Goal: Task Accomplishment & Management: Manage account settings

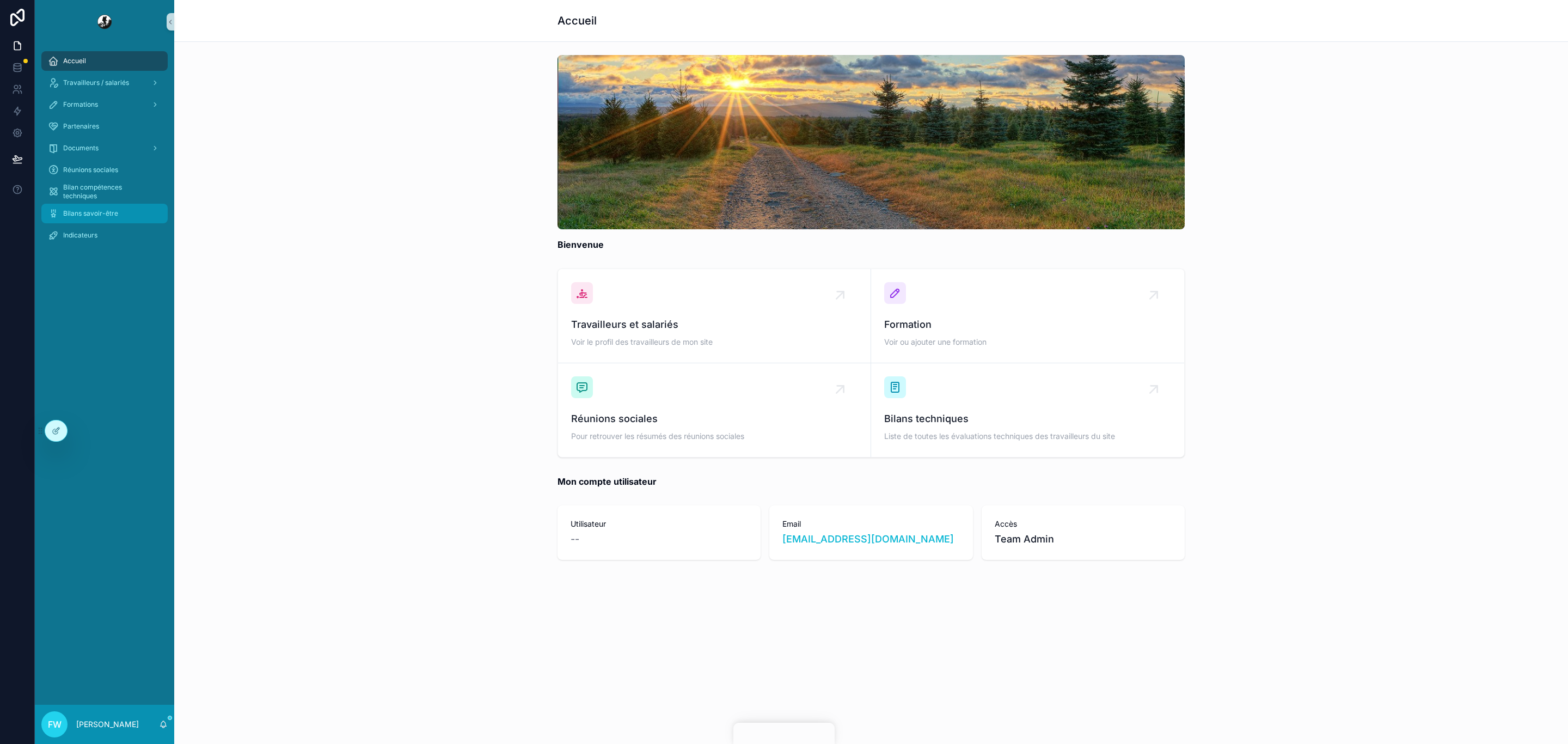
click at [118, 212] on div "Bilans savoir-être" at bounding box center [105, 213] width 113 height 18
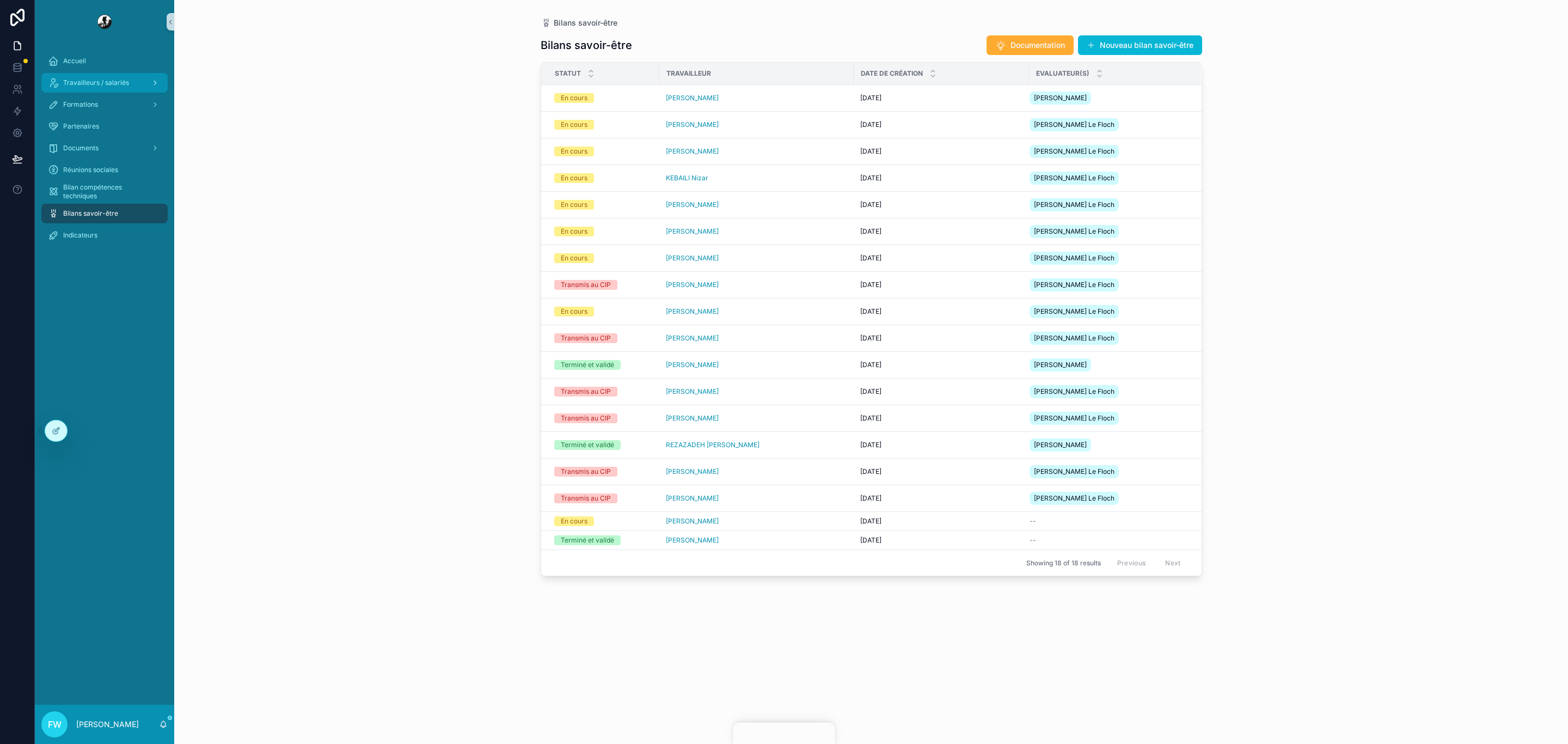
click at [113, 74] on div "Travailleurs / salariés" at bounding box center [105, 83] width 113 height 18
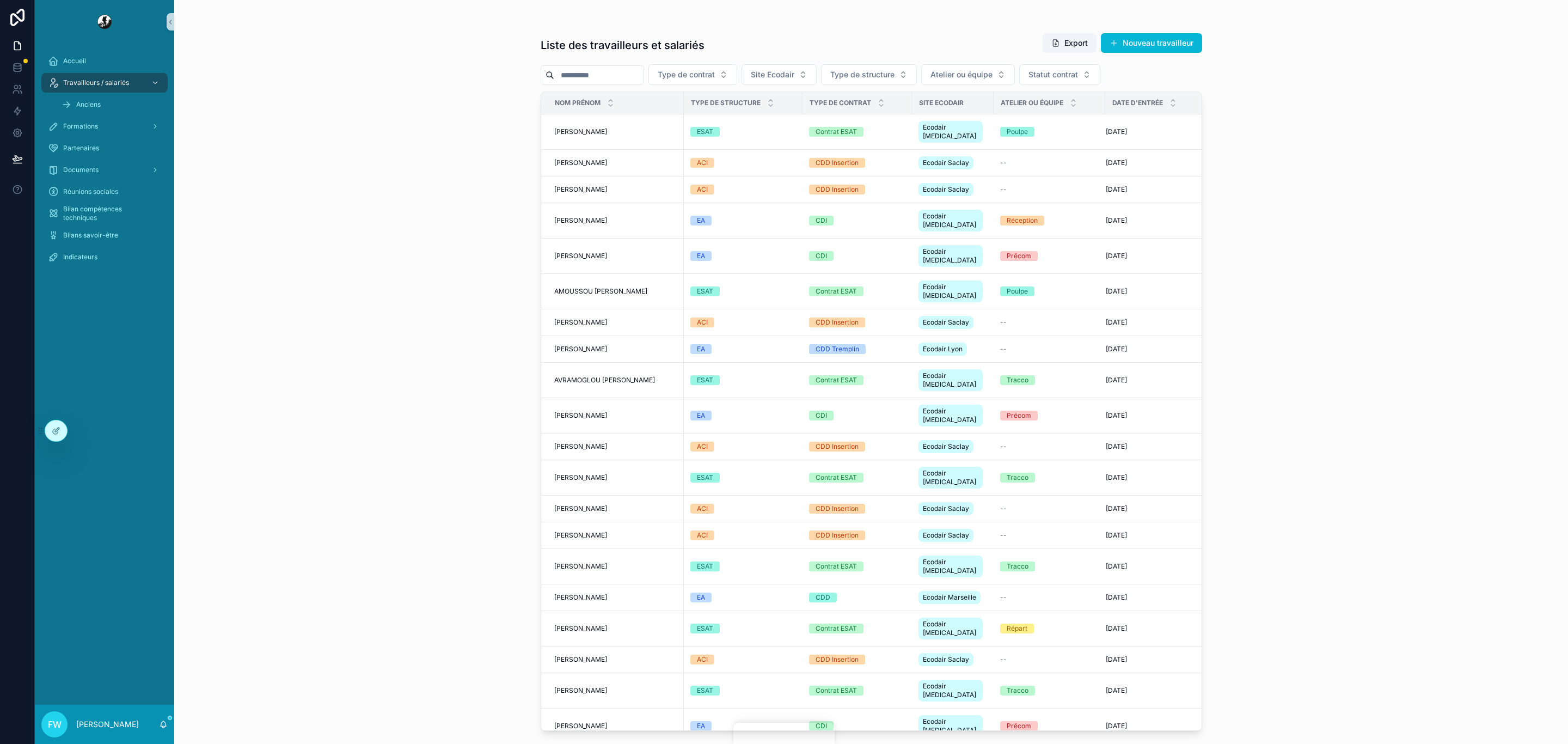
click at [597, 80] on input "scrollable content" at bounding box center [599, 75] width 89 height 15
type input "*****"
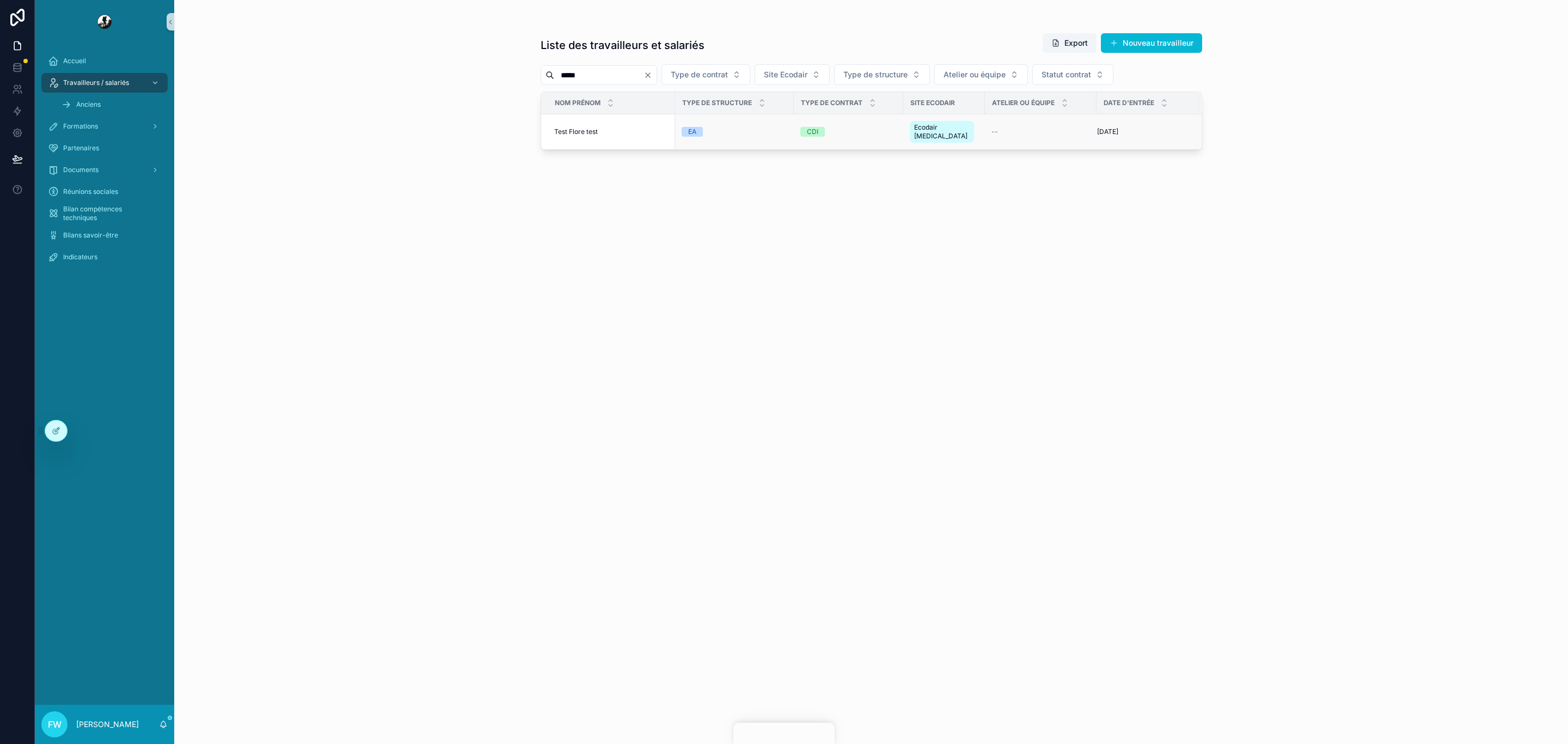
click at [753, 129] on div "EA" at bounding box center [735, 132] width 106 height 10
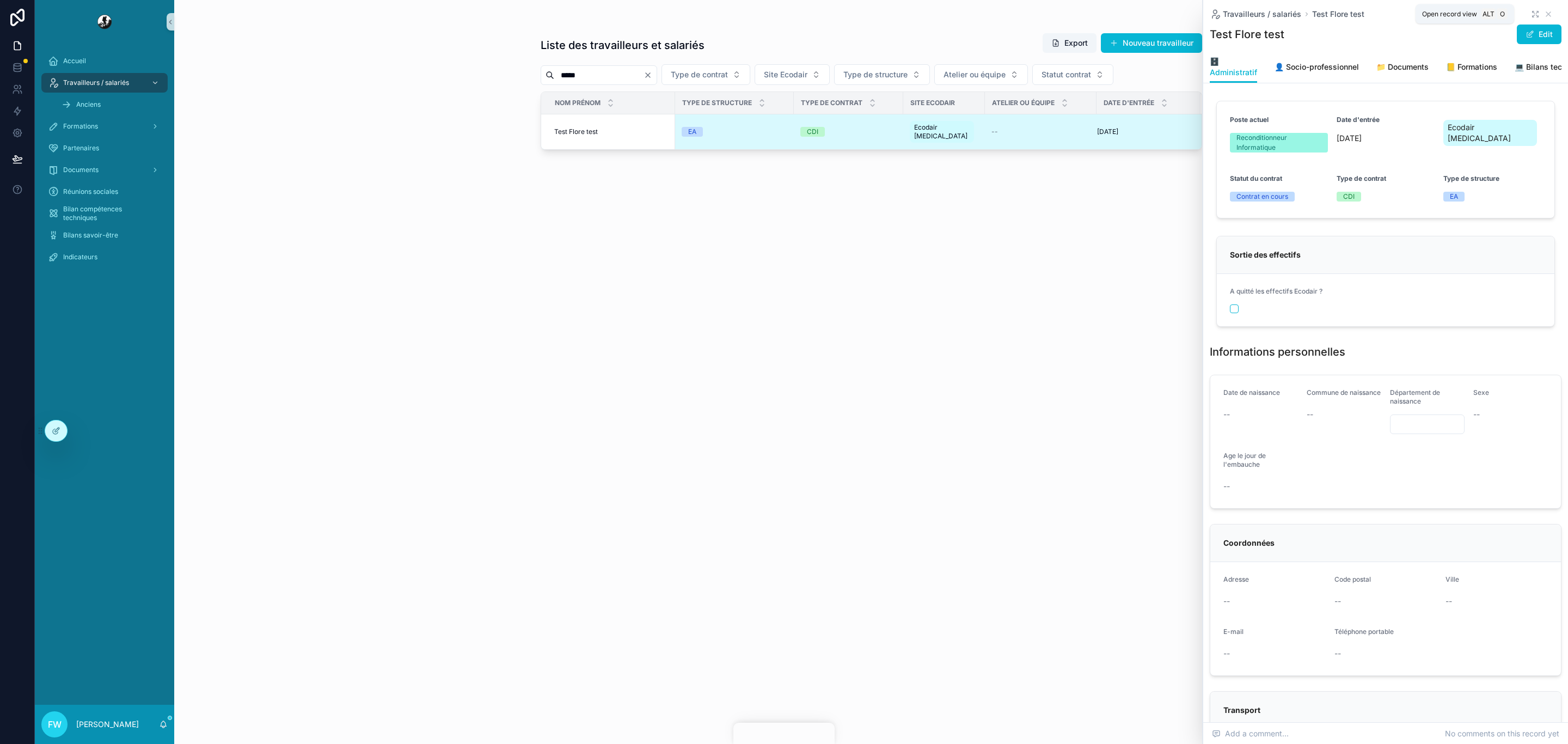
click at [1531, 15] on icon "scrollable content" at bounding box center [1535, 14] width 9 height 9
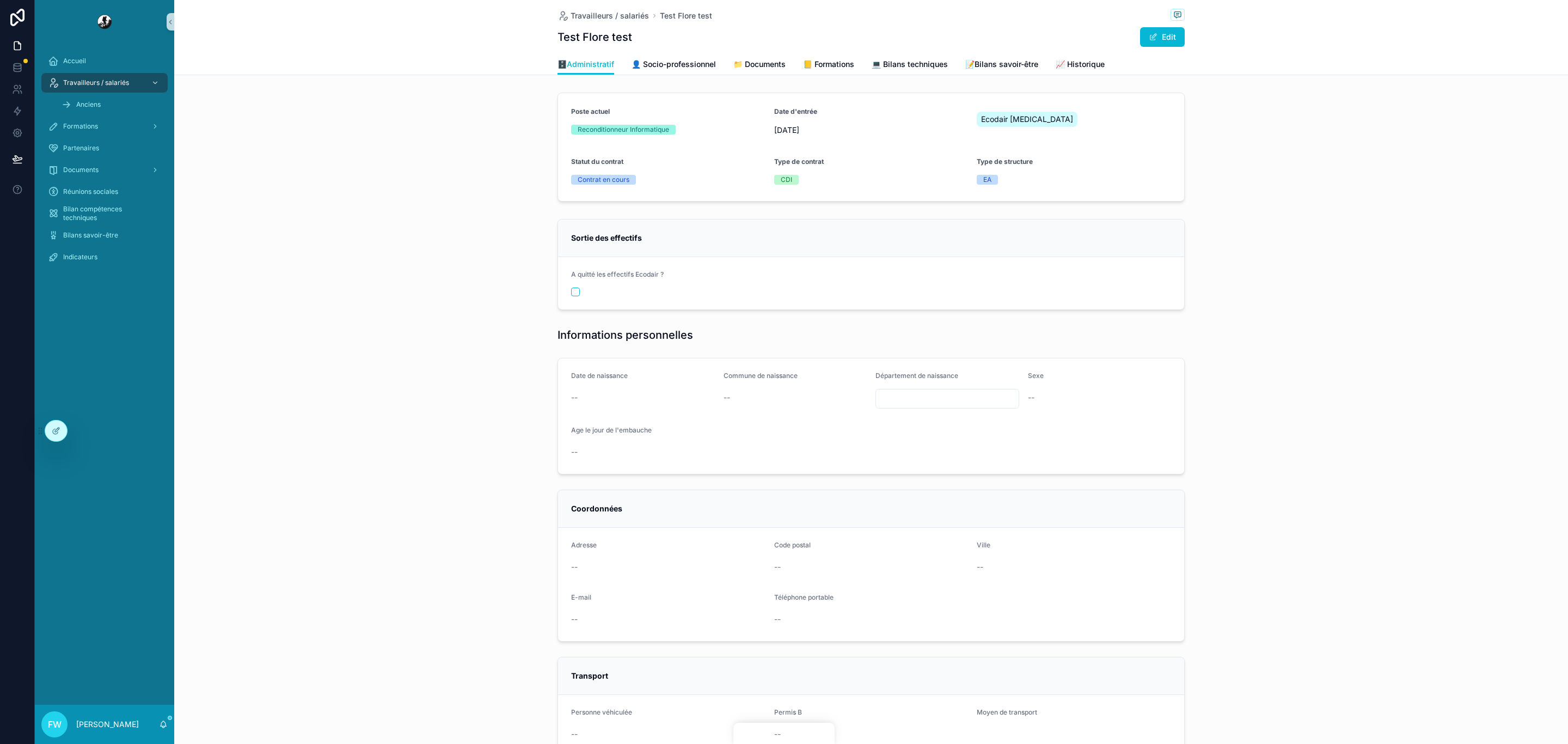
click at [1003, 52] on div "Travailleurs / salariés Test Flore test Test Flore test Edit" at bounding box center [871, 27] width 627 height 54
click at [1003, 54] on link "📝Bilans savoir-être" at bounding box center [1002, 65] width 73 height 22
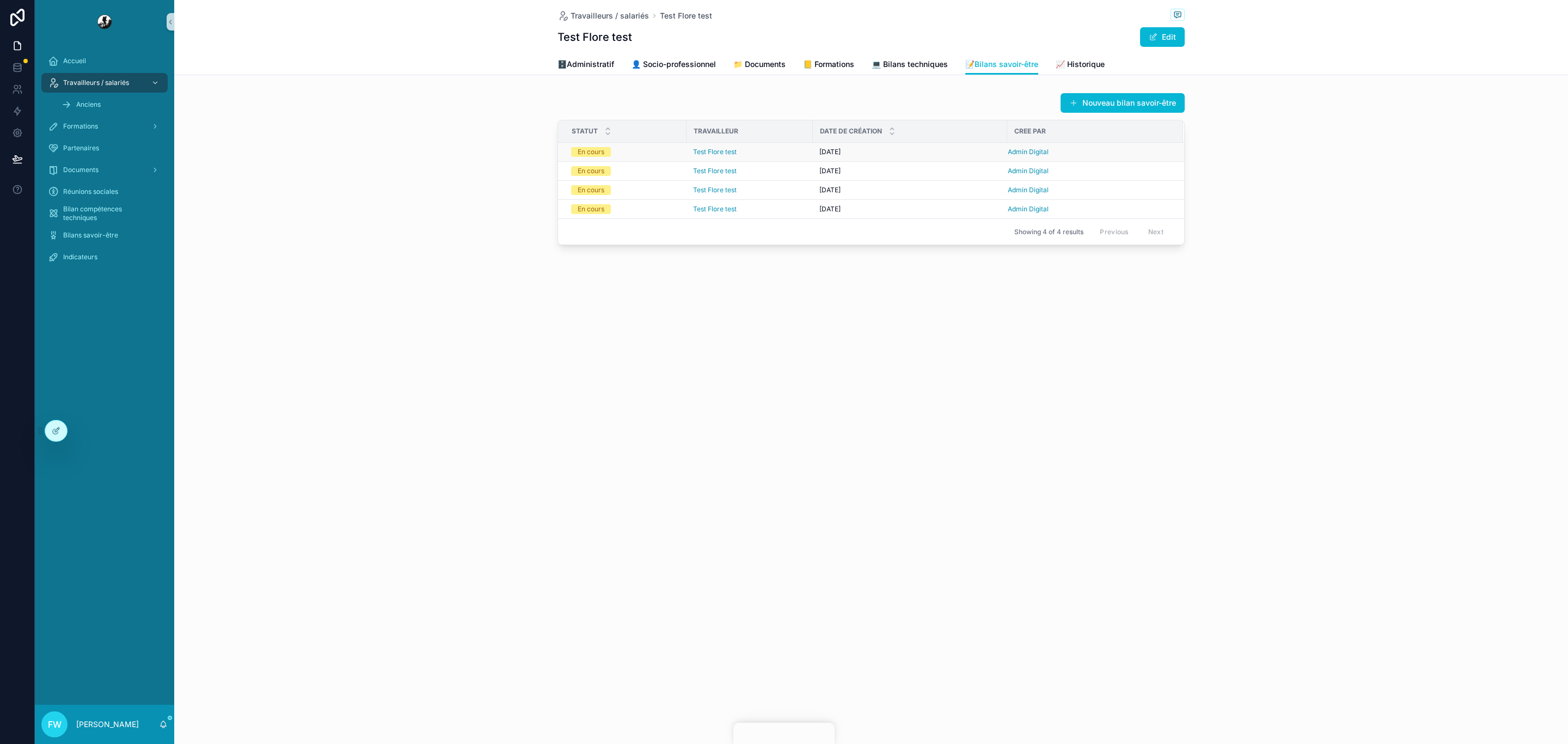
click at [786, 154] on div "Test Flore test" at bounding box center [750, 152] width 113 height 9
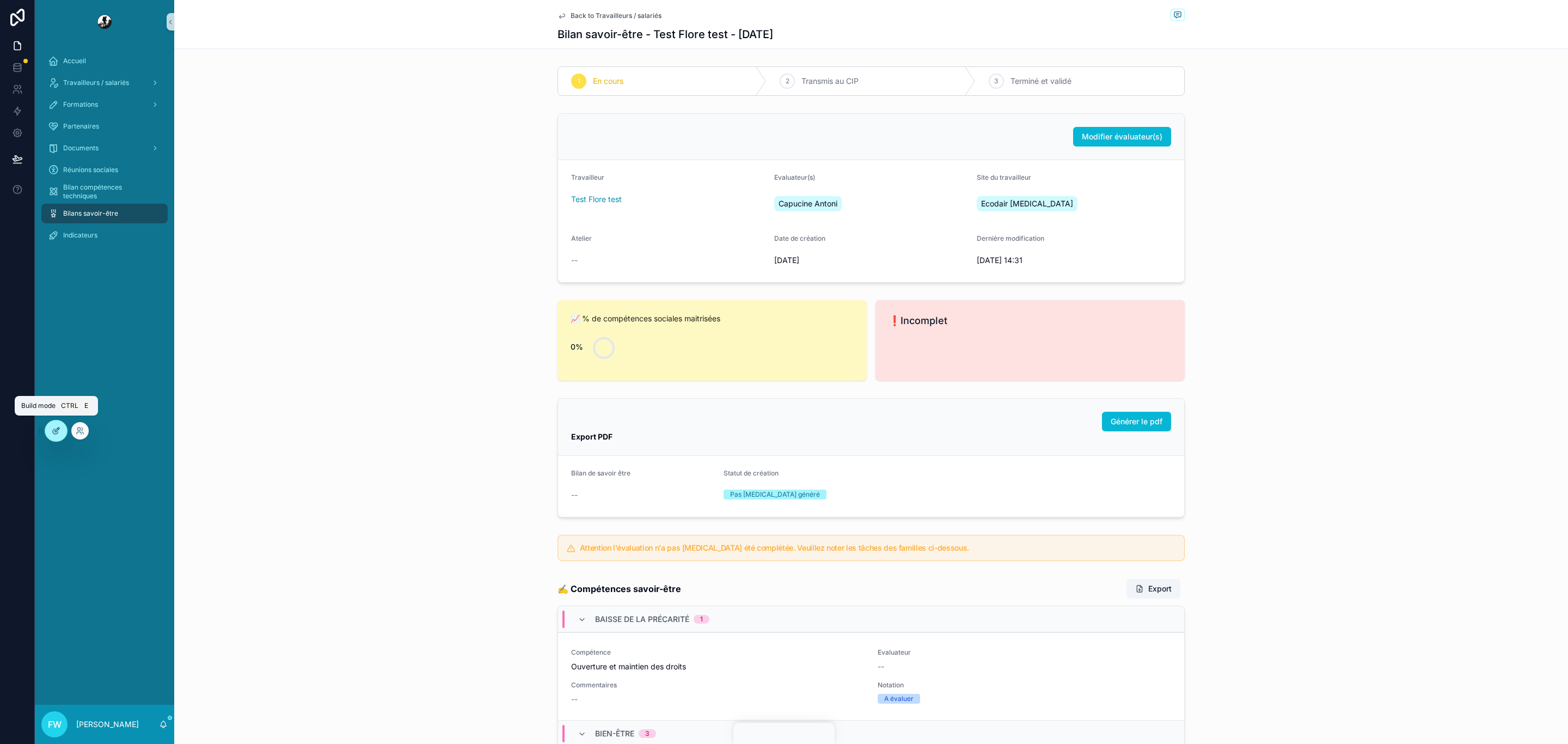
click at [54, 430] on icon at bounding box center [56, 430] width 9 height 9
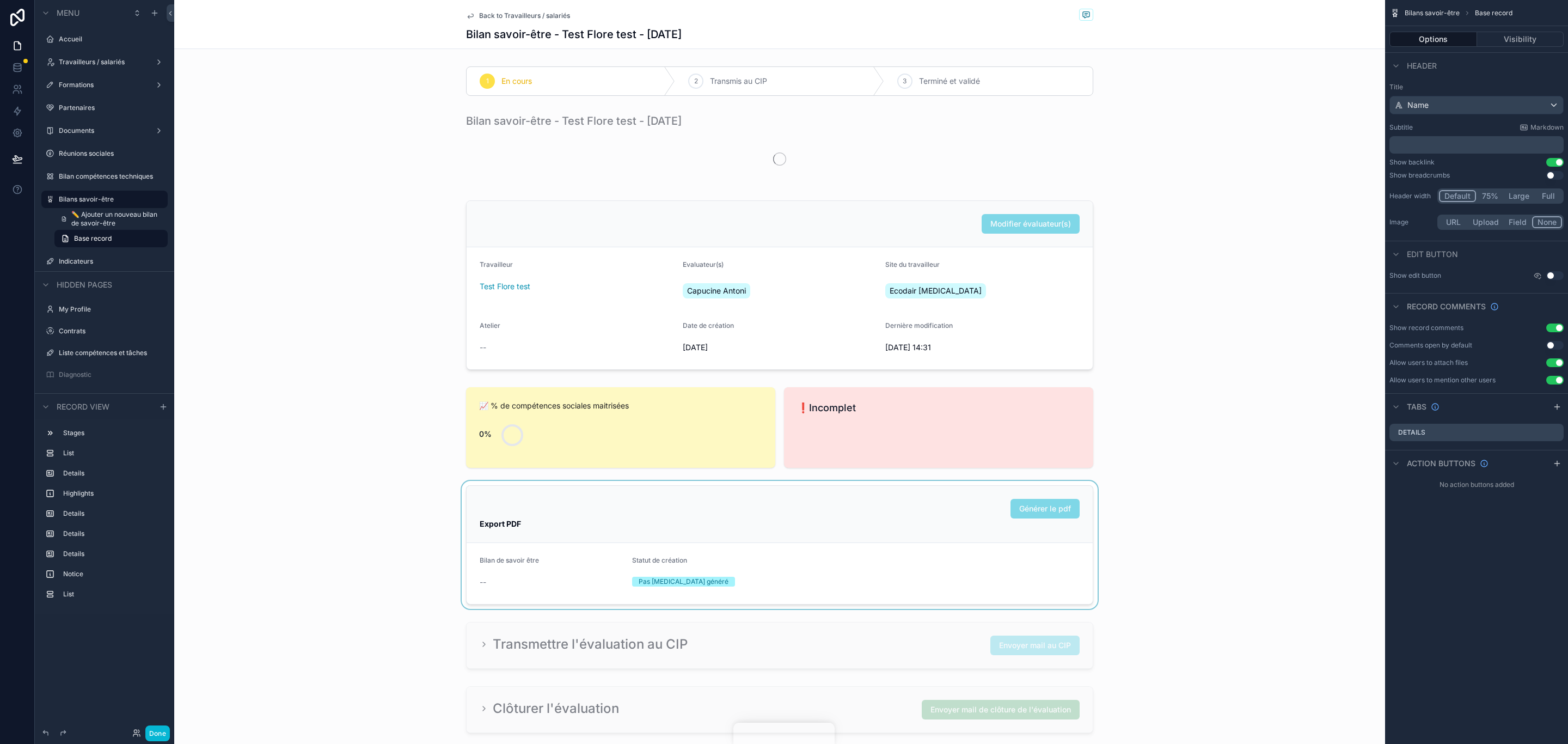
click at [952, 507] on div "scrollable content" at bounding box center [779, 545] width 1211 height 128
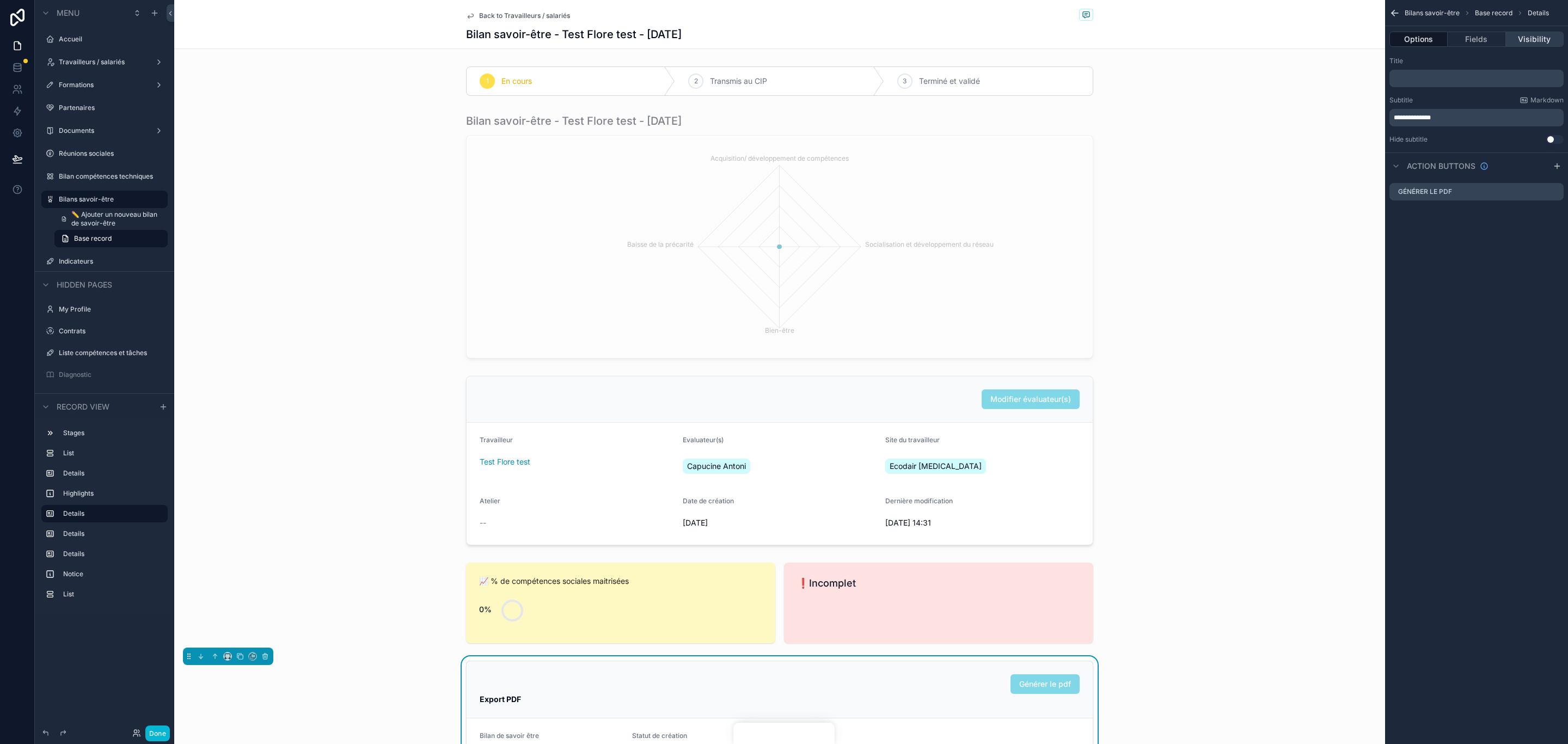
click at [1521, 37] on button "Visibility" at bounding box center [1535, 39] width 58 height 15
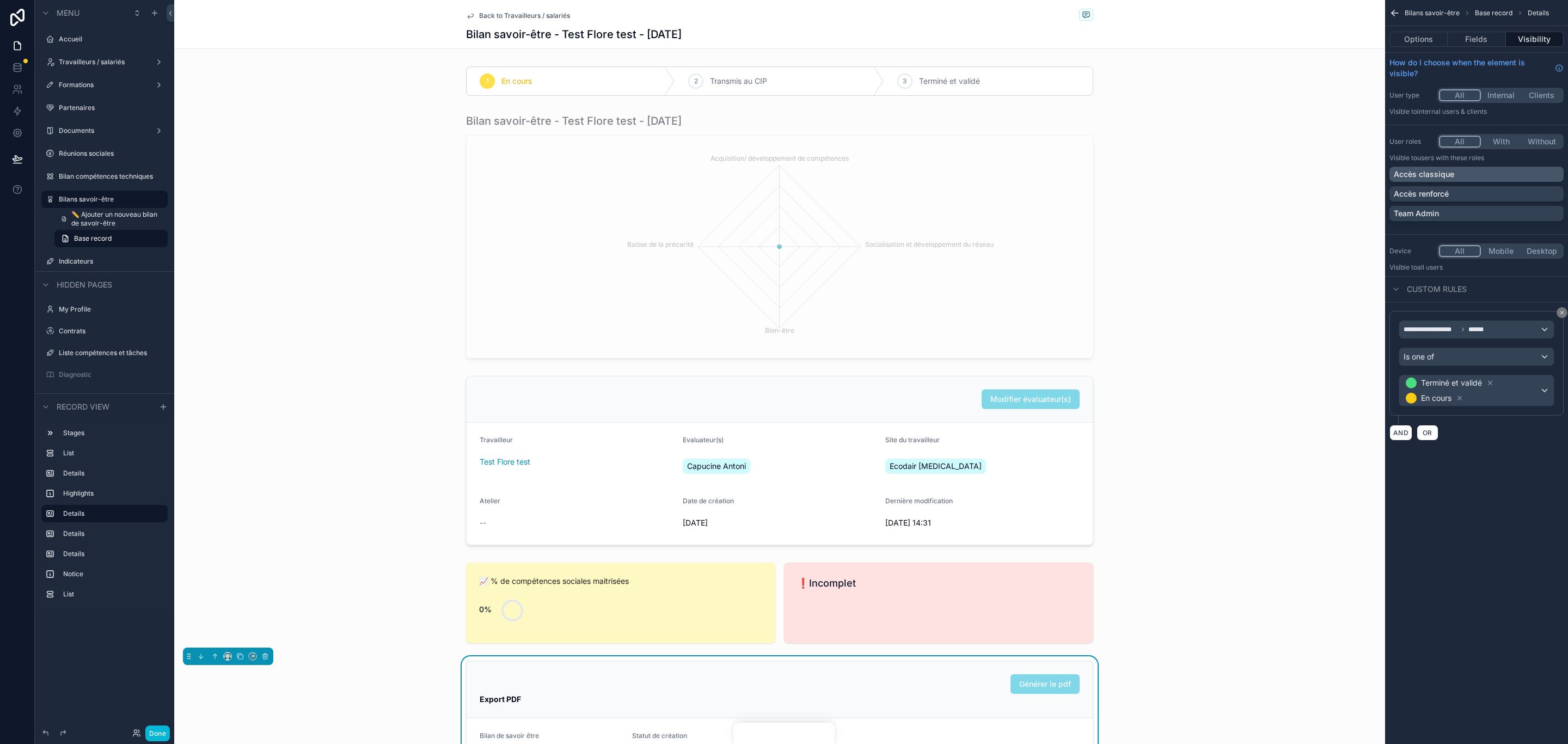
click at [1482, 167] on div "Accès classique" at bounding box center [1477, 174] width 174 height 15
click at [1504, 189] on div "Accès renforcé" at bounding box center [1477, 194] width 166 height 11
click at [1506, 173] on div "Accès classique" at bounding box center [1470, 174] width 152 height 11
click at [1506, 191] on div "Accès renforcé" at bounding box center [1470, 194] width 152 height 11
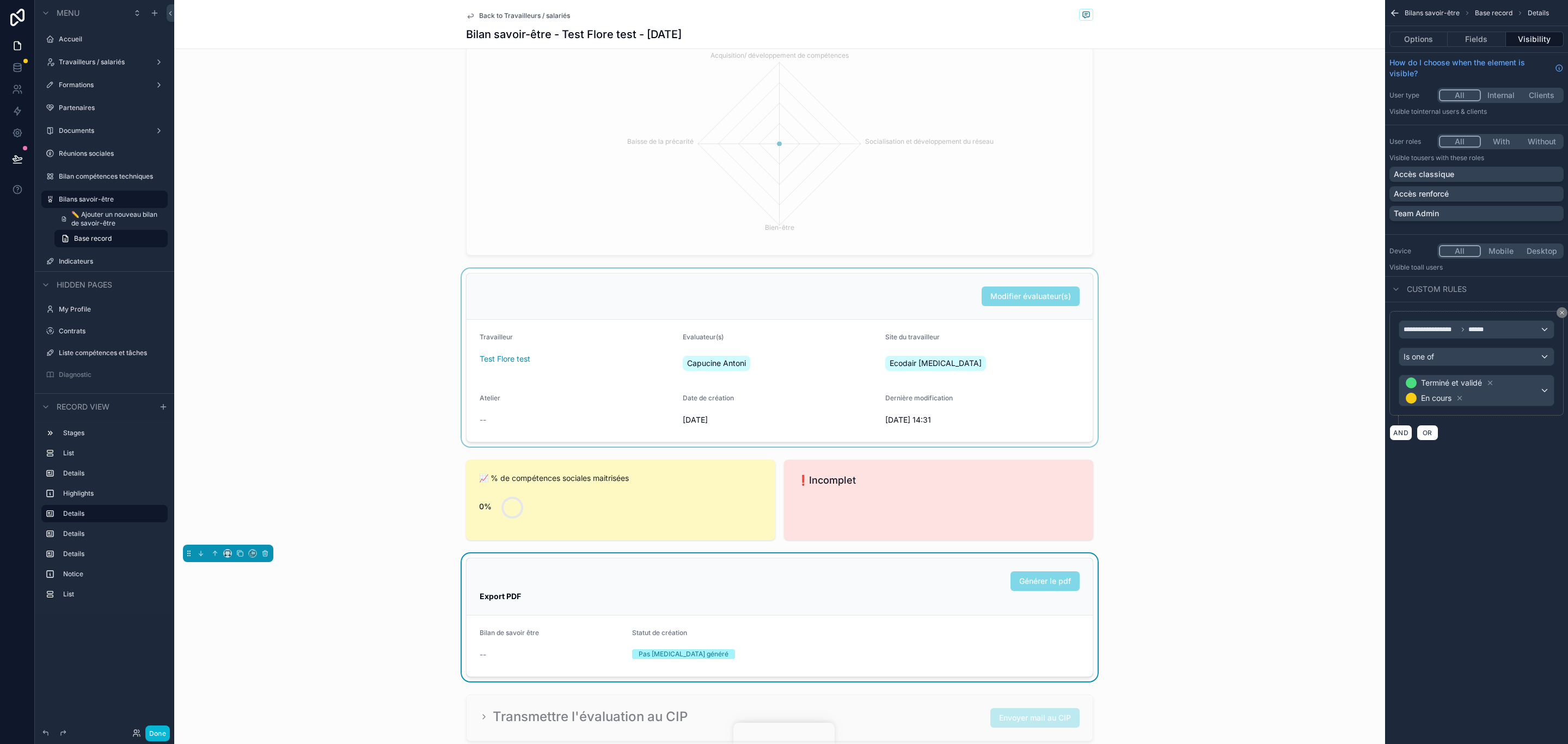
scroll to position [163, 0]
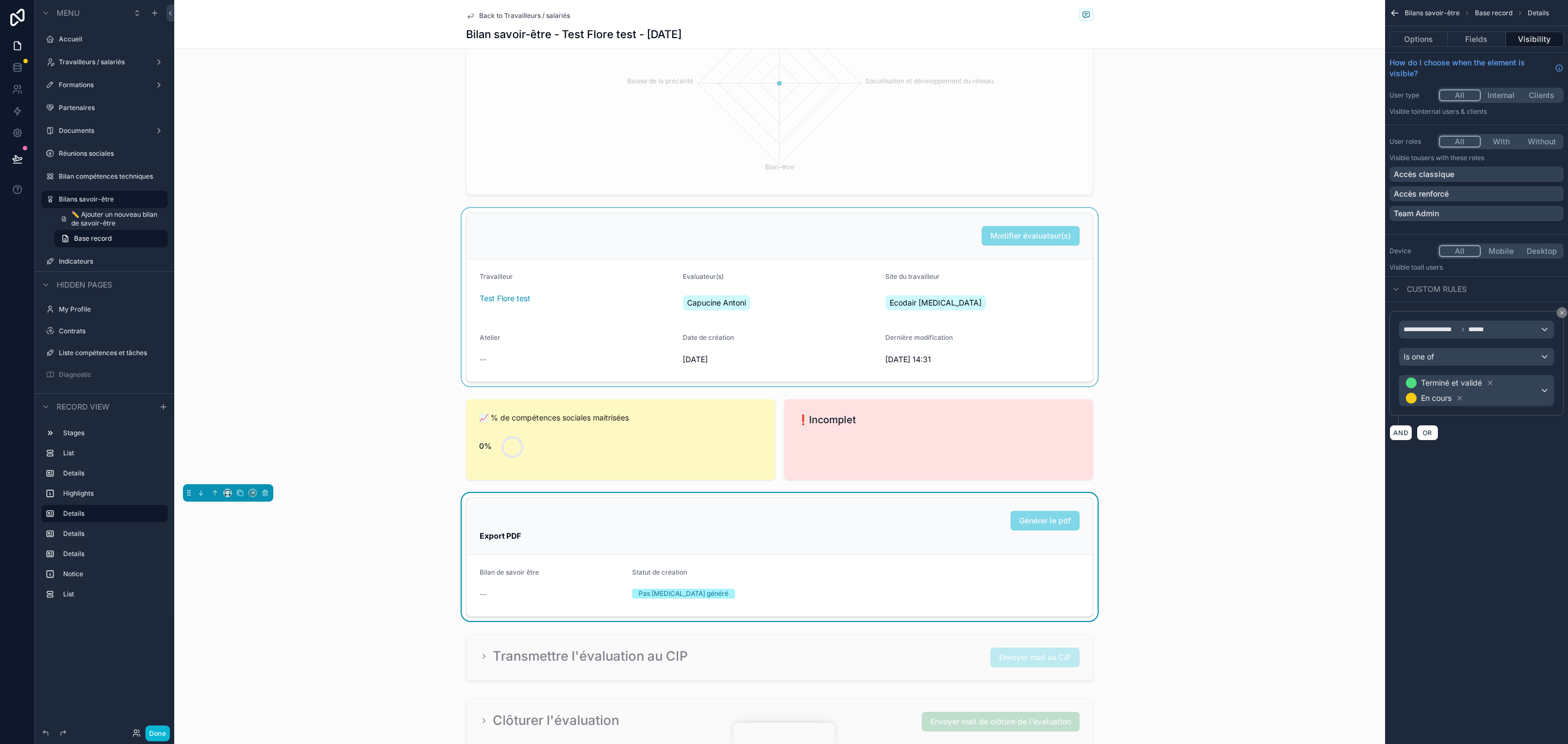
click at [887, 237] on div "scrollable content" at bounding box center [779, 297] width 1211 height 178
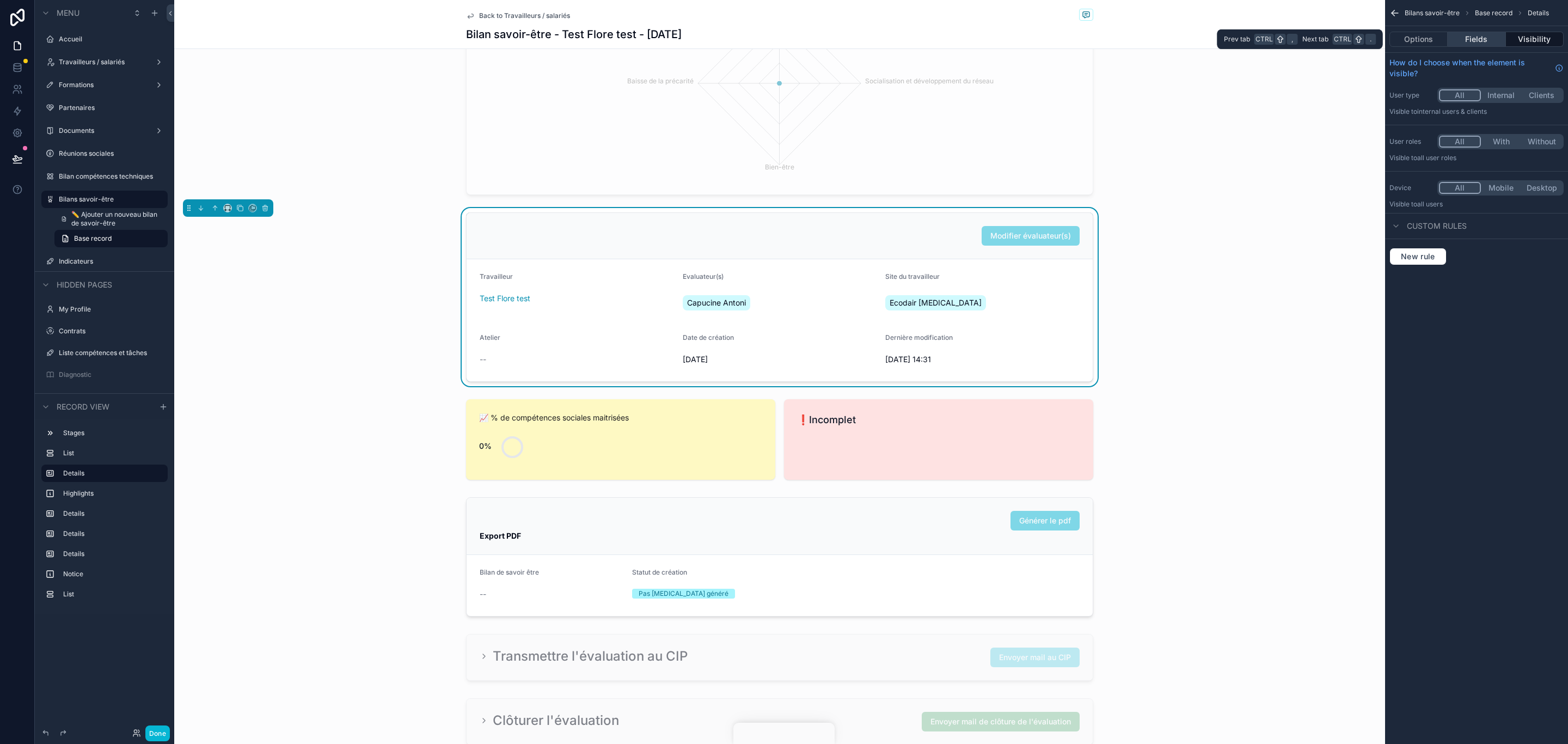
click at [1491, 36] on button "Fields" at bounding box center [1476, 39] width 58 height 15
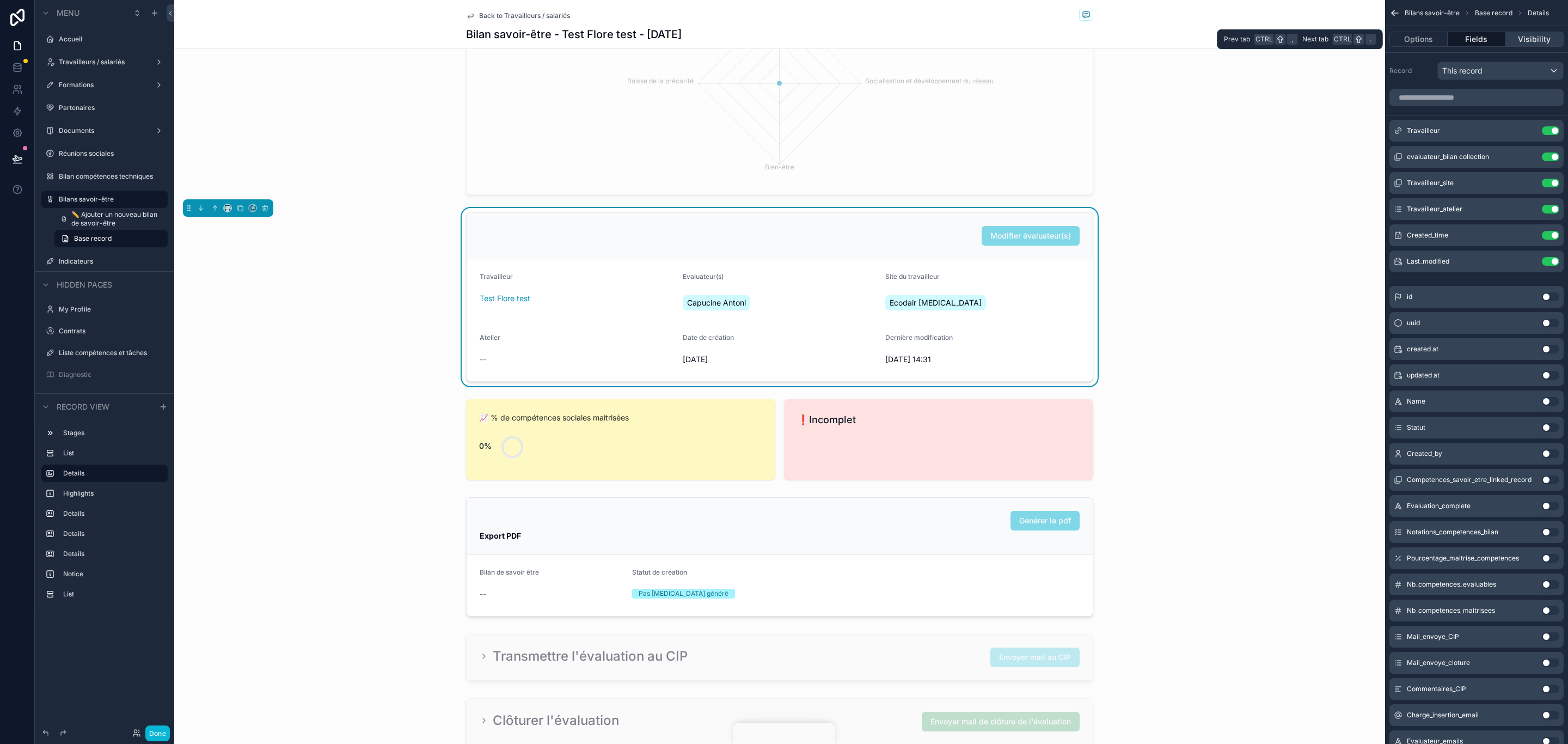
click at [1549, 38] on button "Visibility" at bounding box center [1535, 39] width 58 height 15
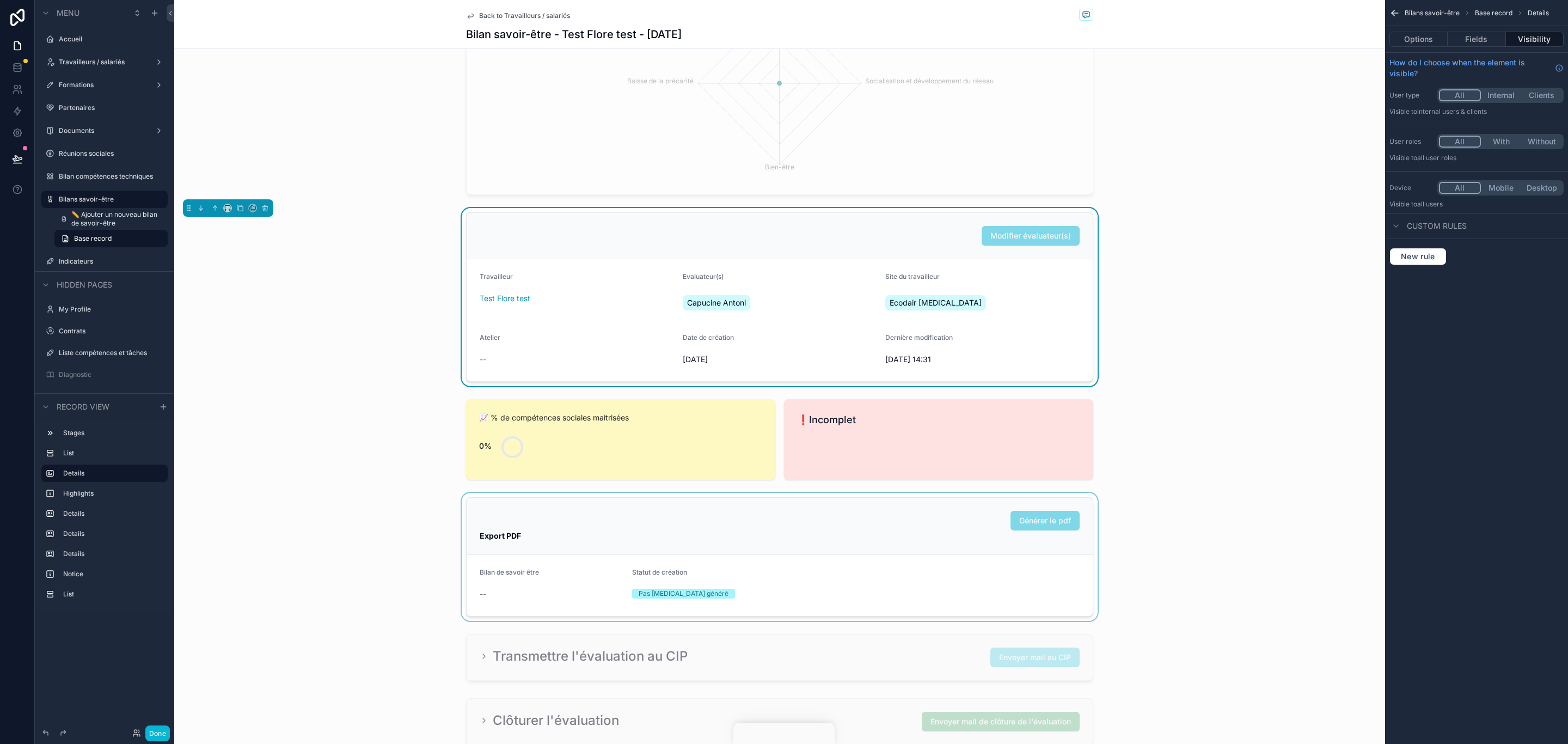
click at [930, 541] on div "scrollable content" at bounding box center [779, 556] width 1211 height 128
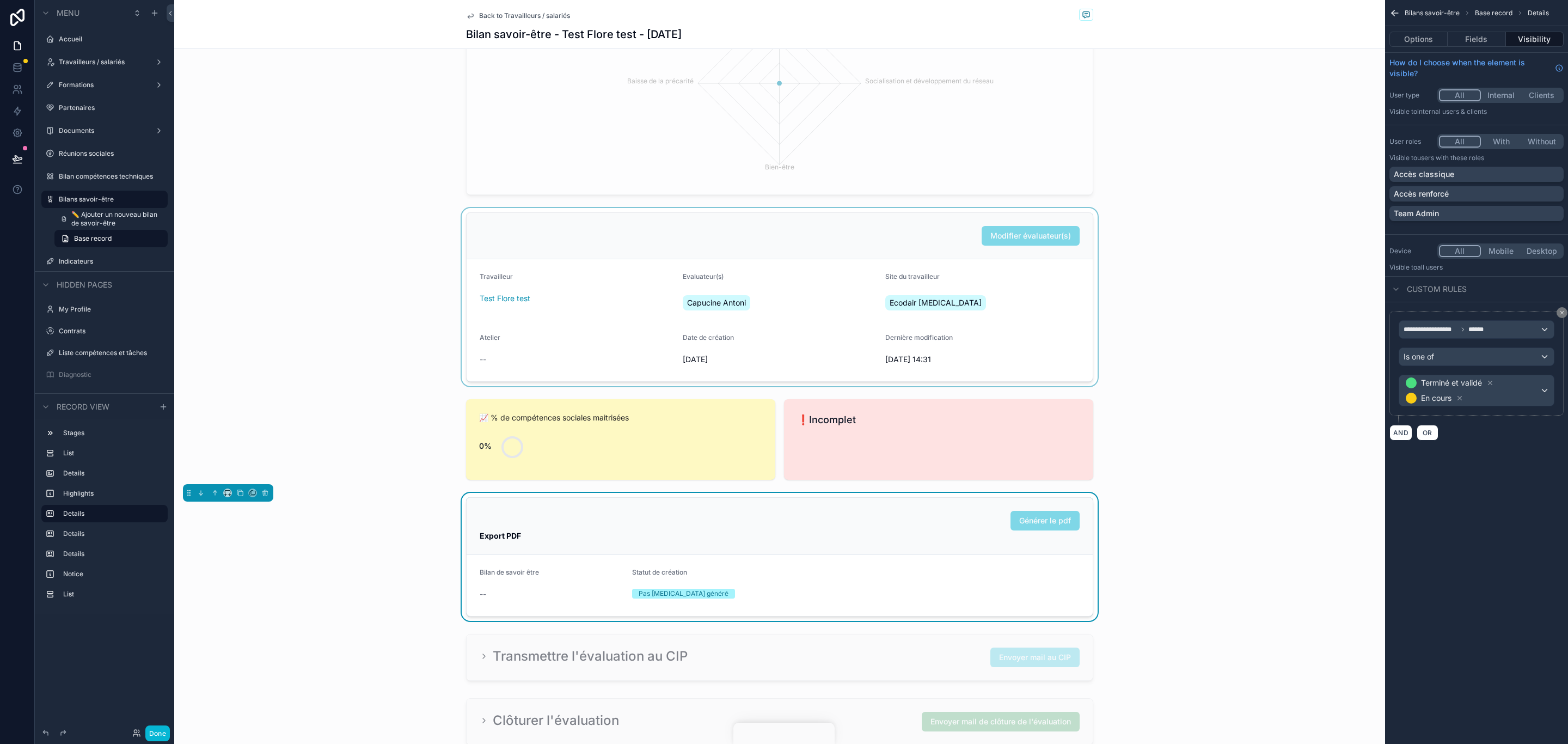
click at [1474, 91] on button "All" at bounding box center [1460, 96] width 42 height 12
click at [1454, 144] on button "All" at bounding box center [1460, 142] width 42 height 12
click at [1461, 399] on icon "scrollable content" at bounding box center [1460, 398] width 8 height 8
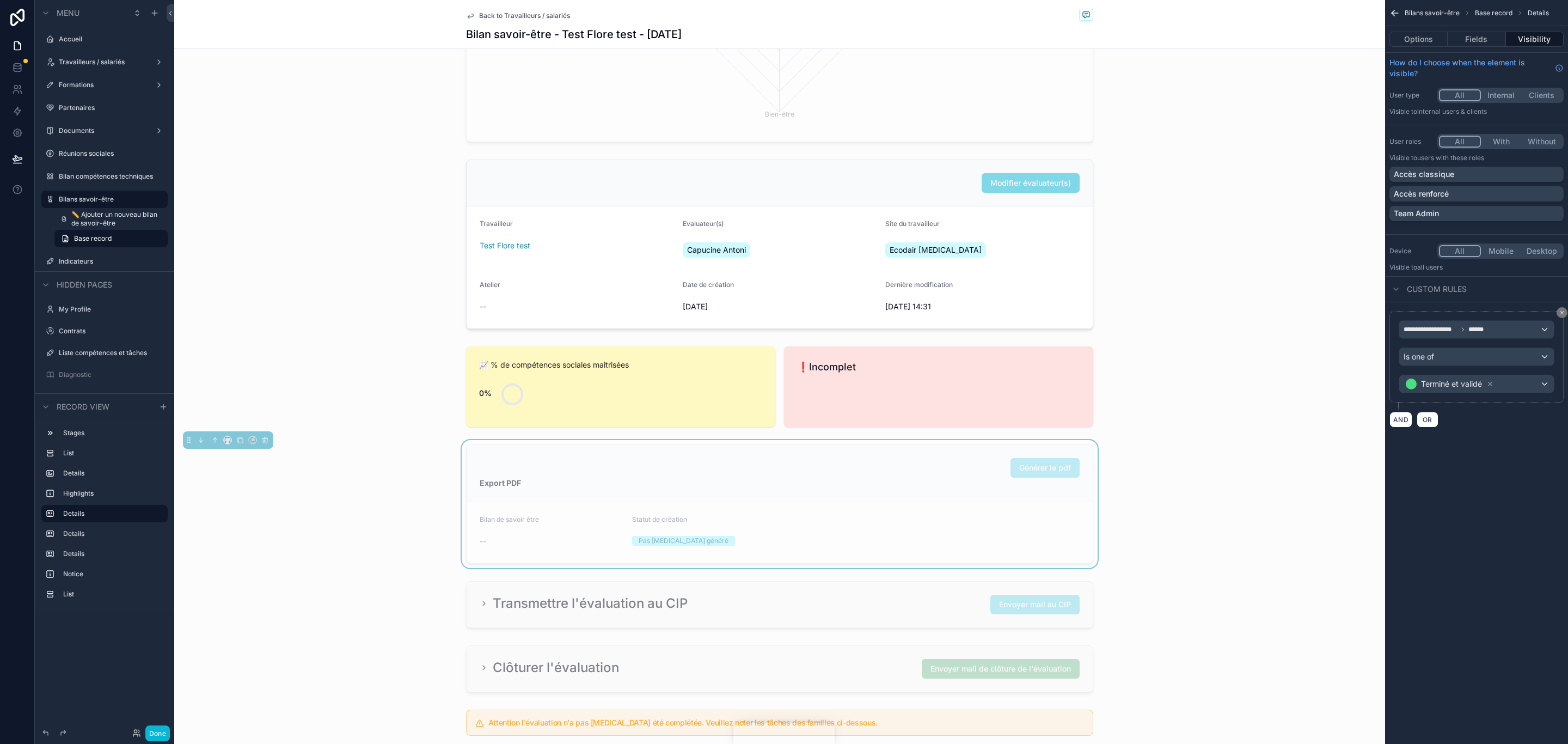
scroll to position [245, 0]
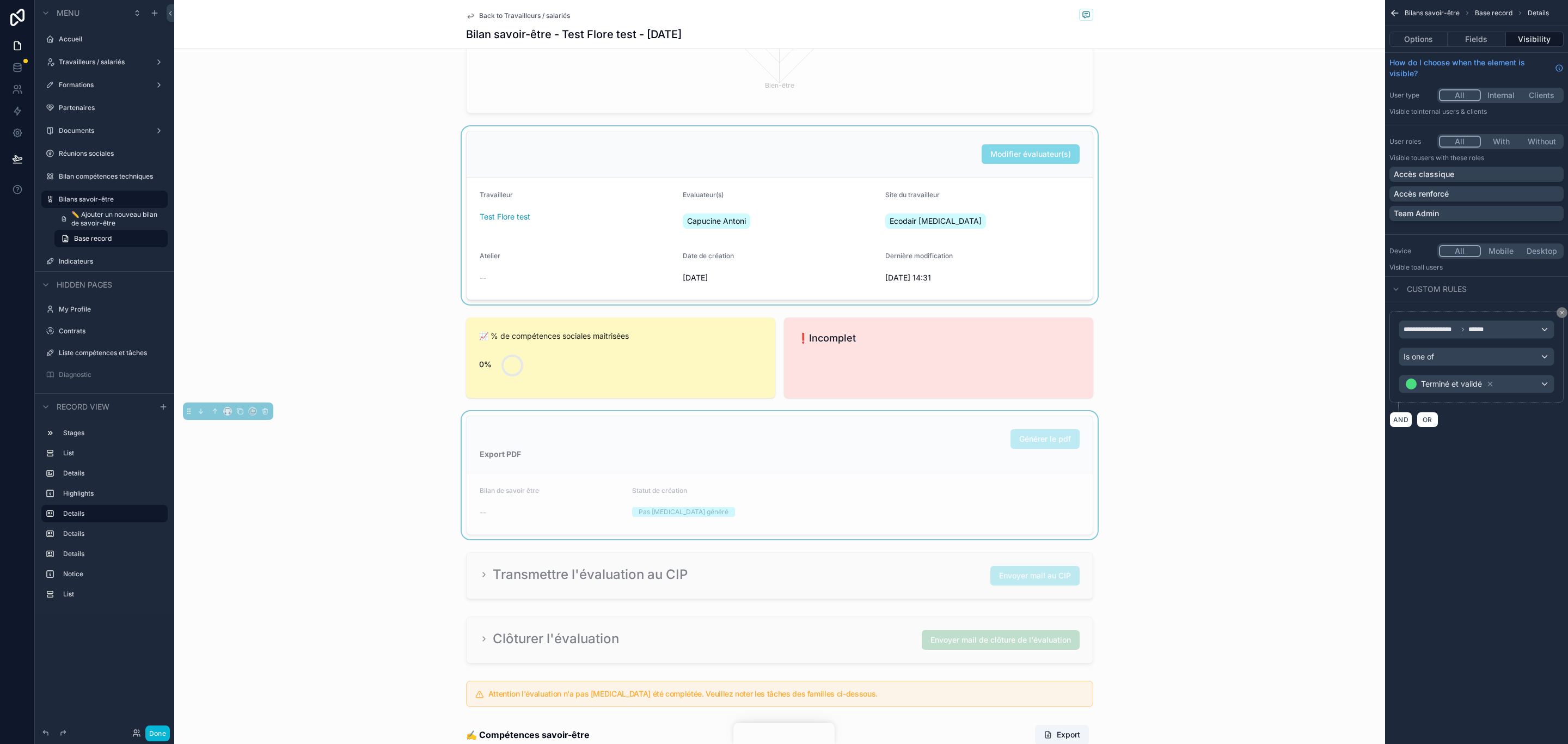
click at [836, 163] on div "scrollable content" at bounding box center [779, 216] width 1211 height 178
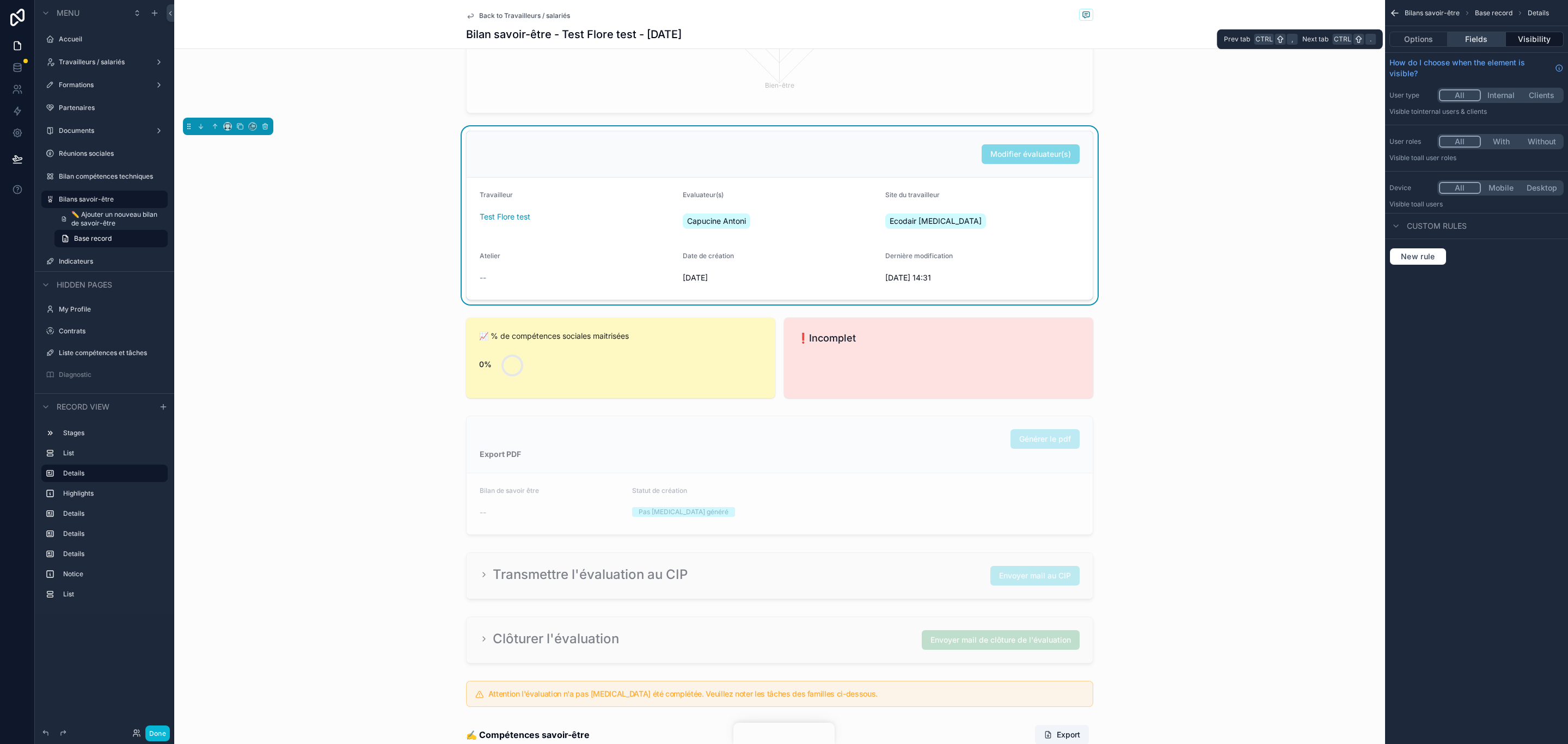
click at [1486, 41] on button "Fields" at bounding box center [1476, 39] width 58 height 15
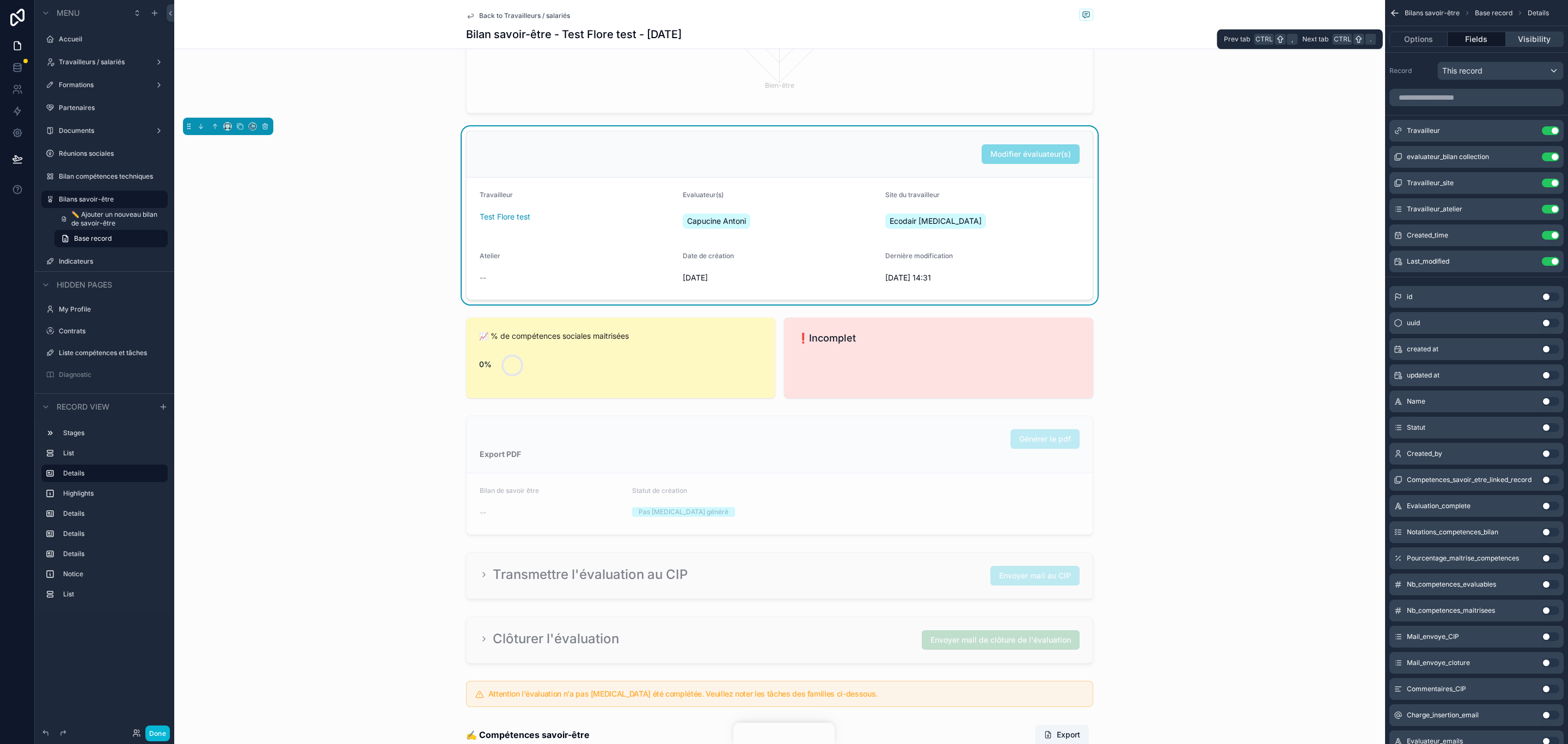
click at [1516, 41] on button "Visibility" at bounding box center [1535, 39] width 58 height 15
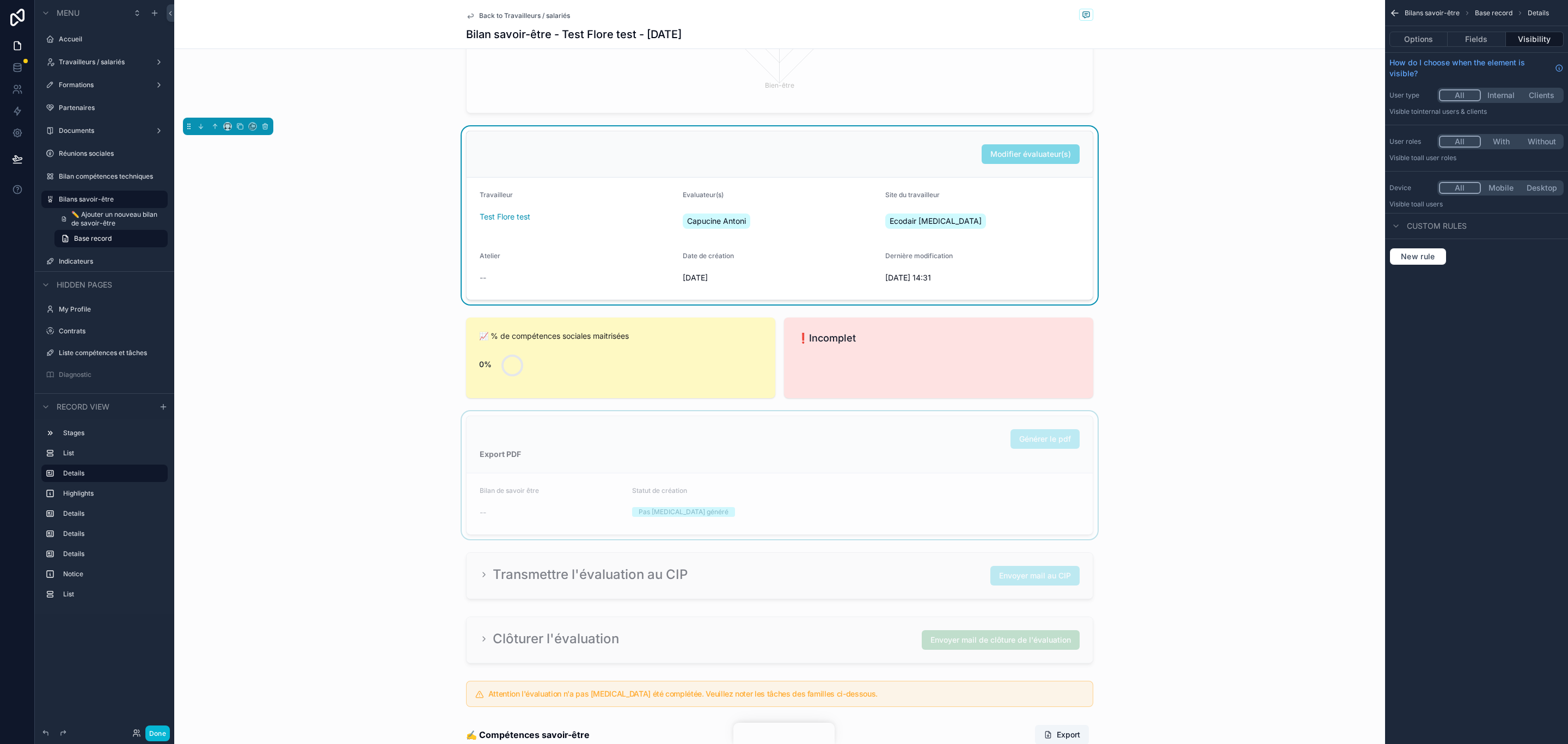
click at [881, 494] on div "scrollable content" at bounding box center [779, 475] width 1211 height 128
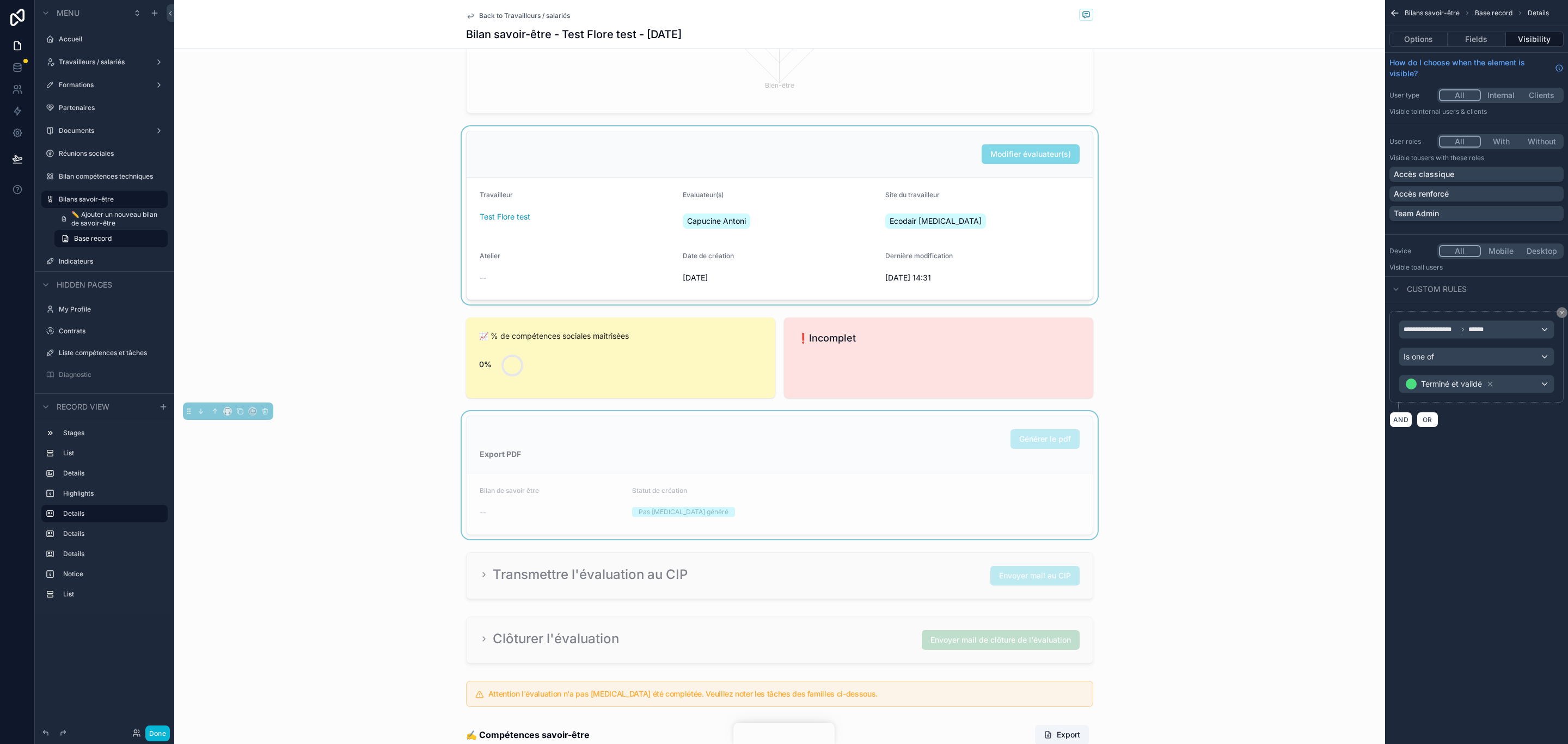
click at [1487, 137] on button "With" at bounding box center [1501, 142] width 41 height 12
click at [1477, 142] on button "All" at bounding box center [1459, 142] width 41 height 12
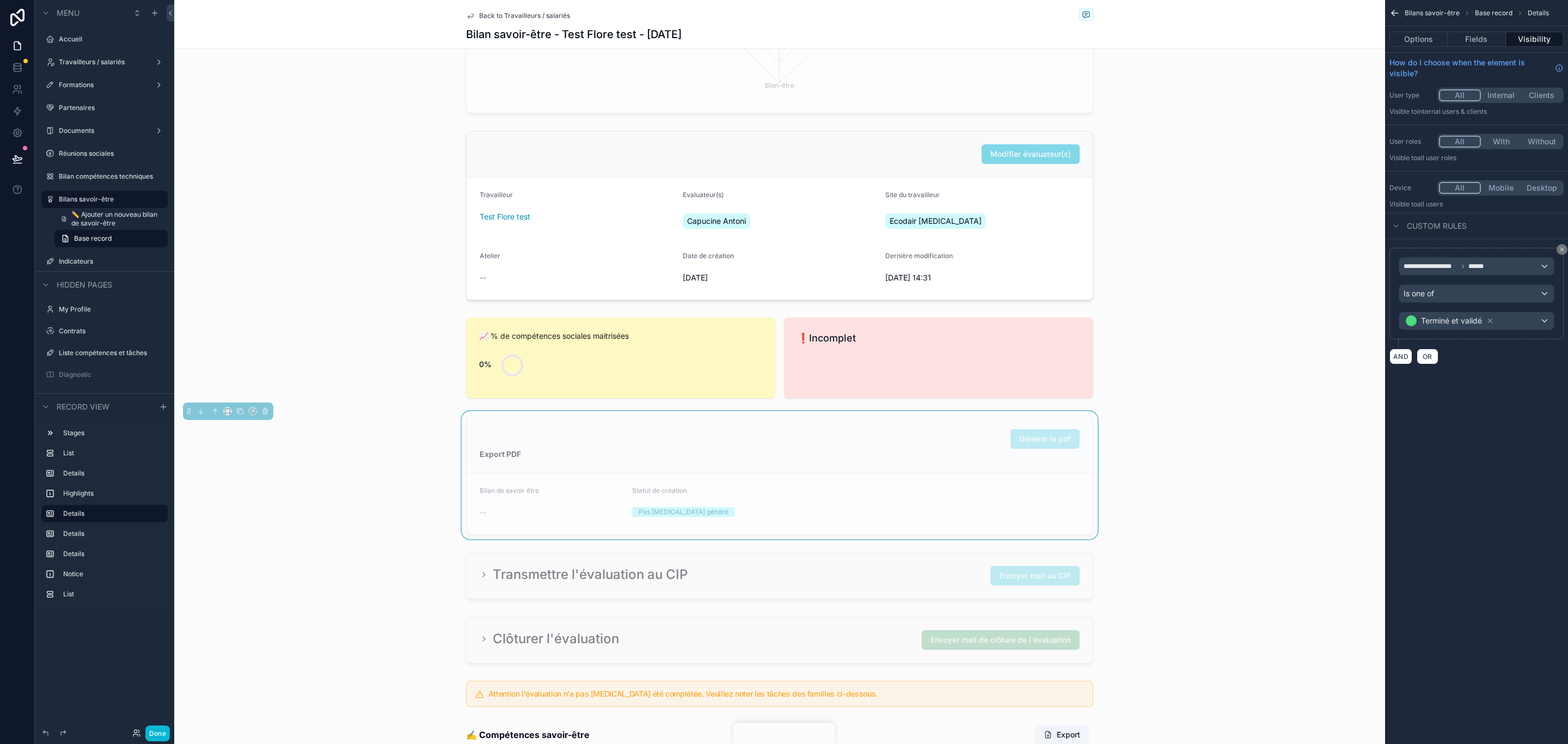
click at [1447, 139] on button "All" at bounding box center [1460, 142] width 42 height 12
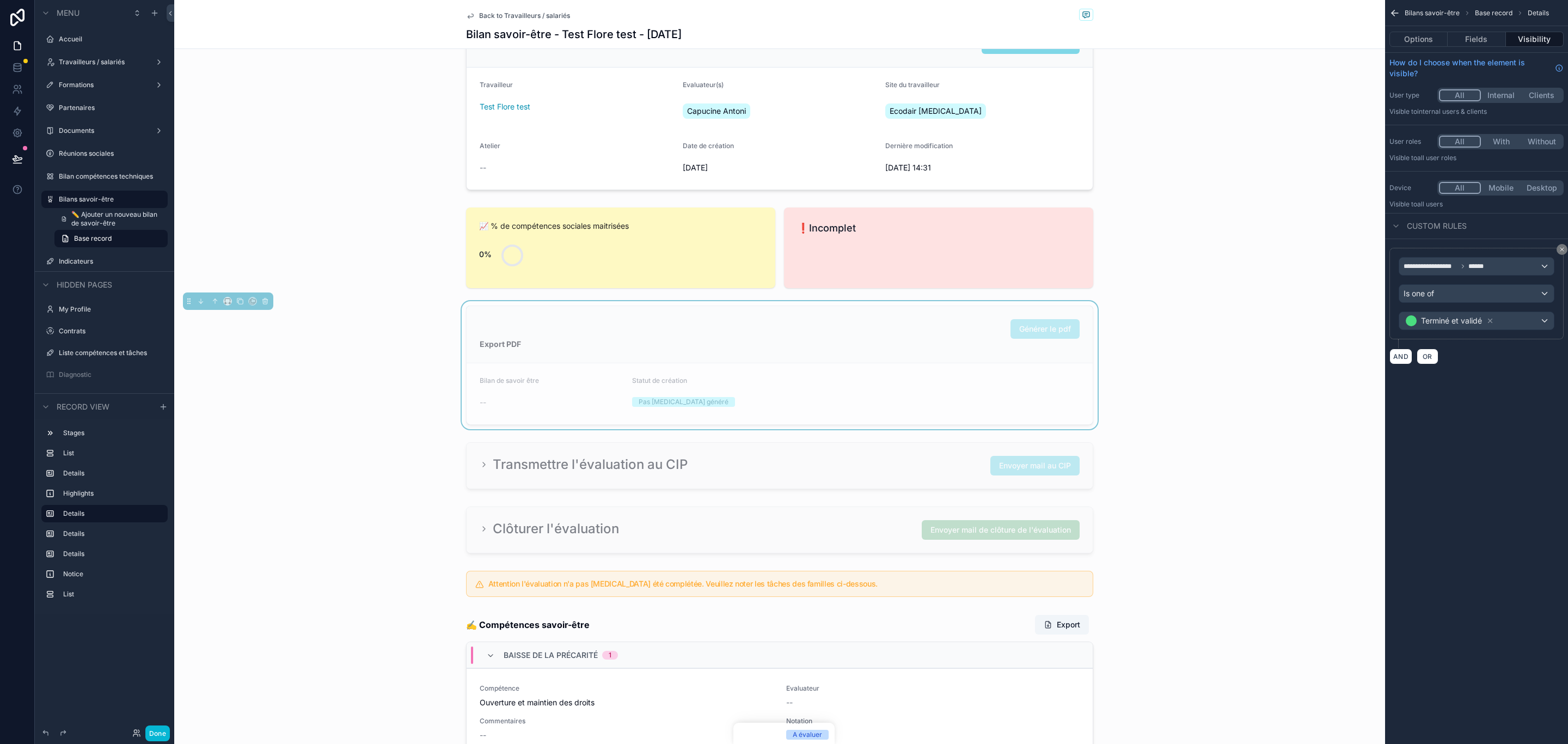
scroll to position [327, 0]
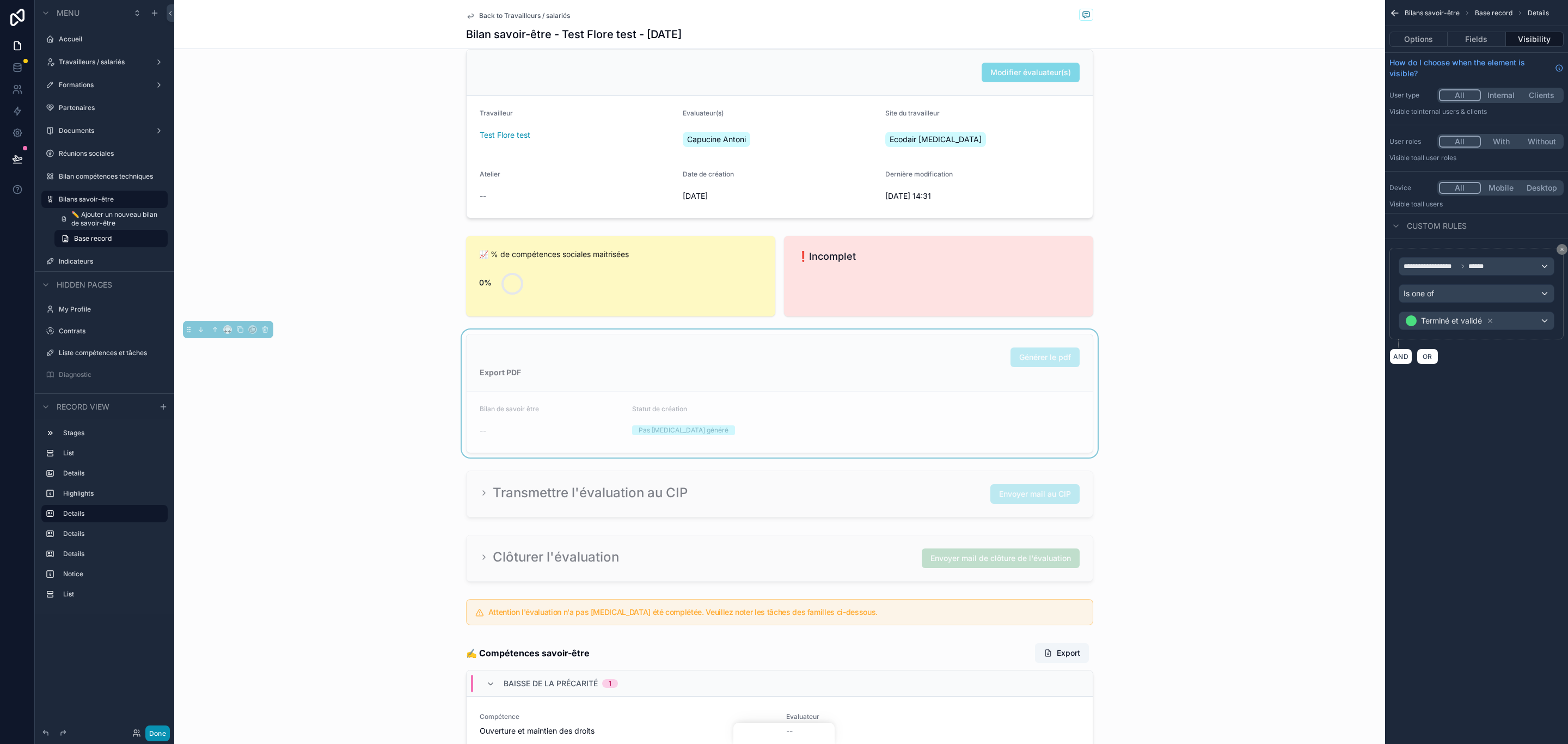
click at [156, 729] on button "Done" at bounding box center [158, 733] width 24 height 16
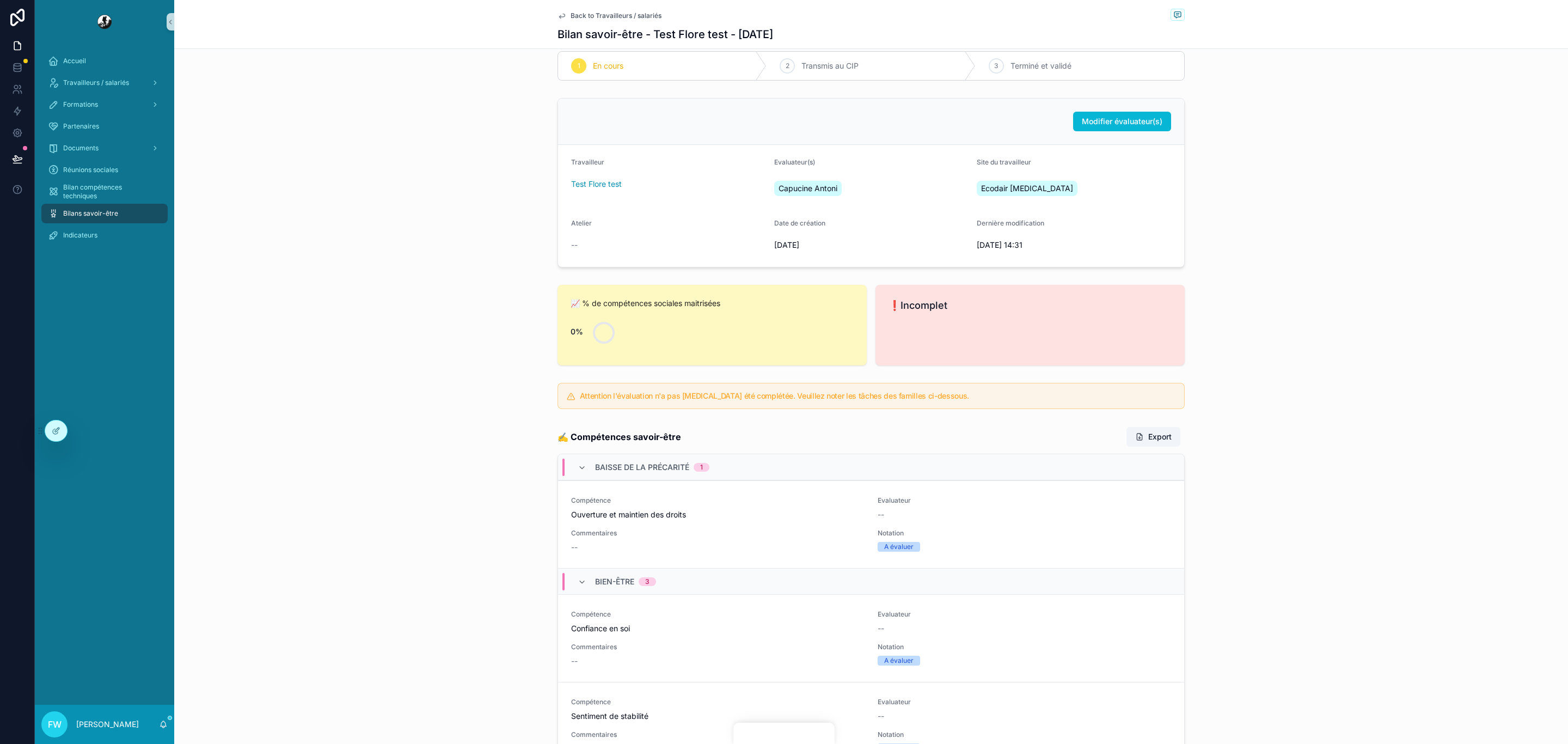
scroll to position [0, 0]
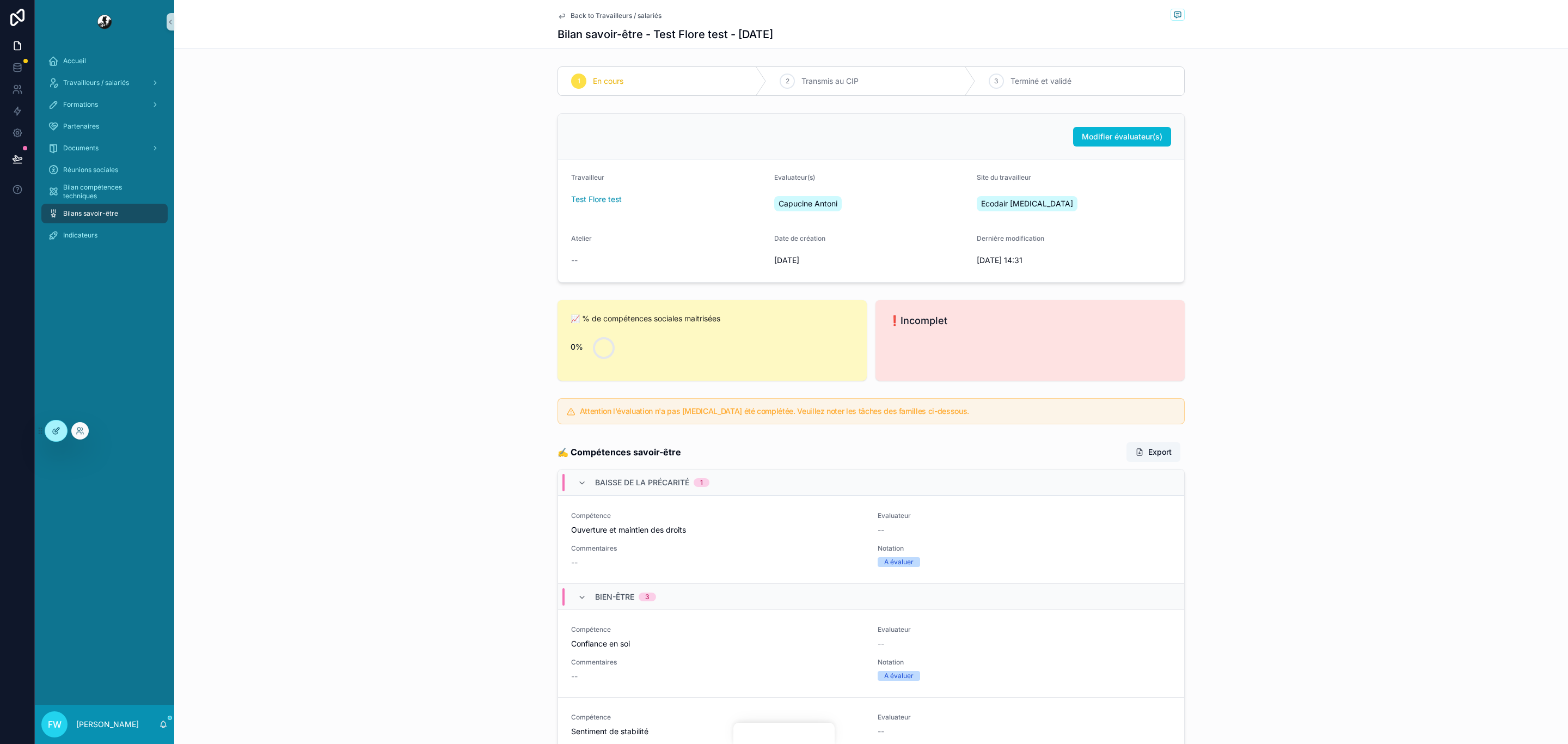
click at [52, 431] on icon at bounding box center [56, 430] width 9 height 9
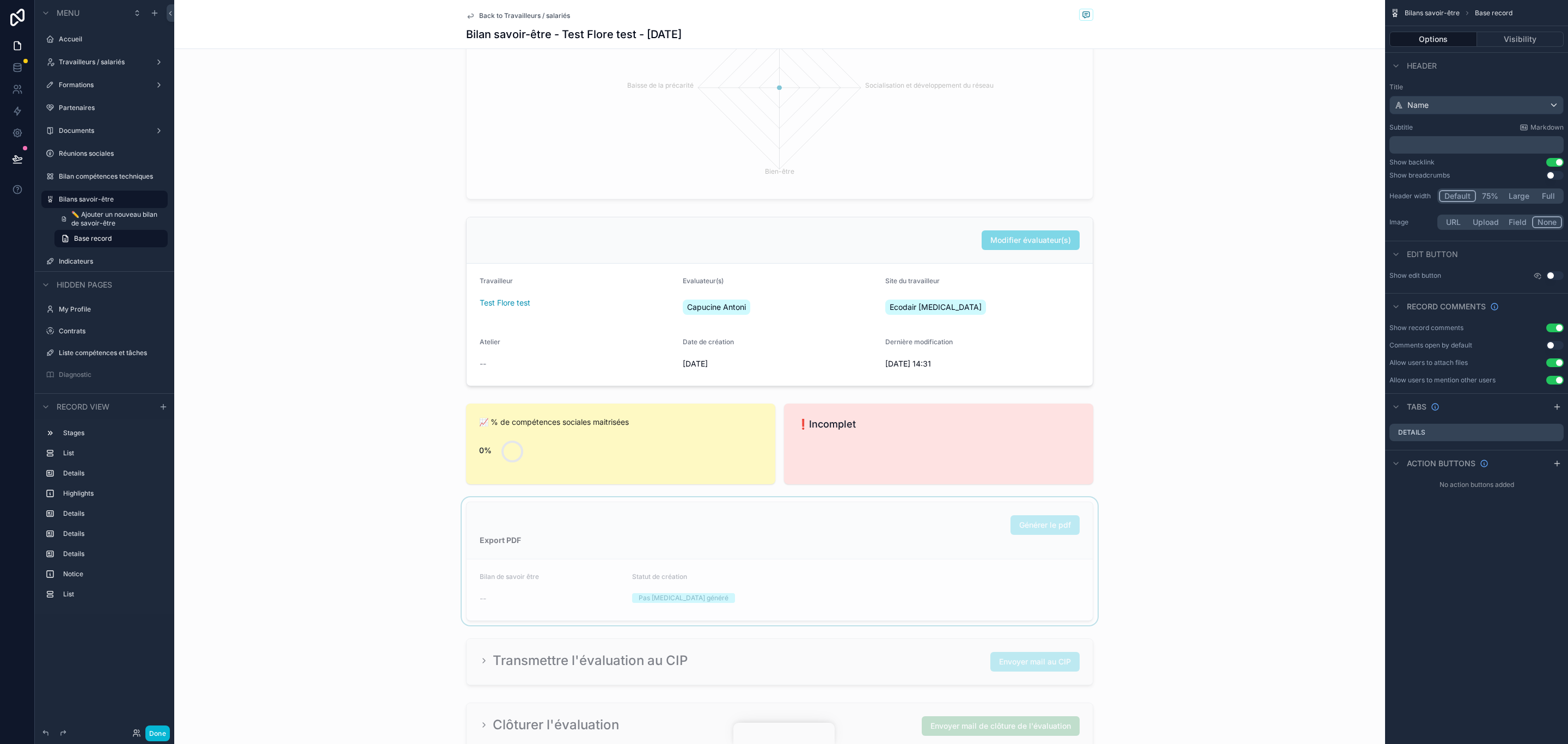
scroll to position [163, 0]
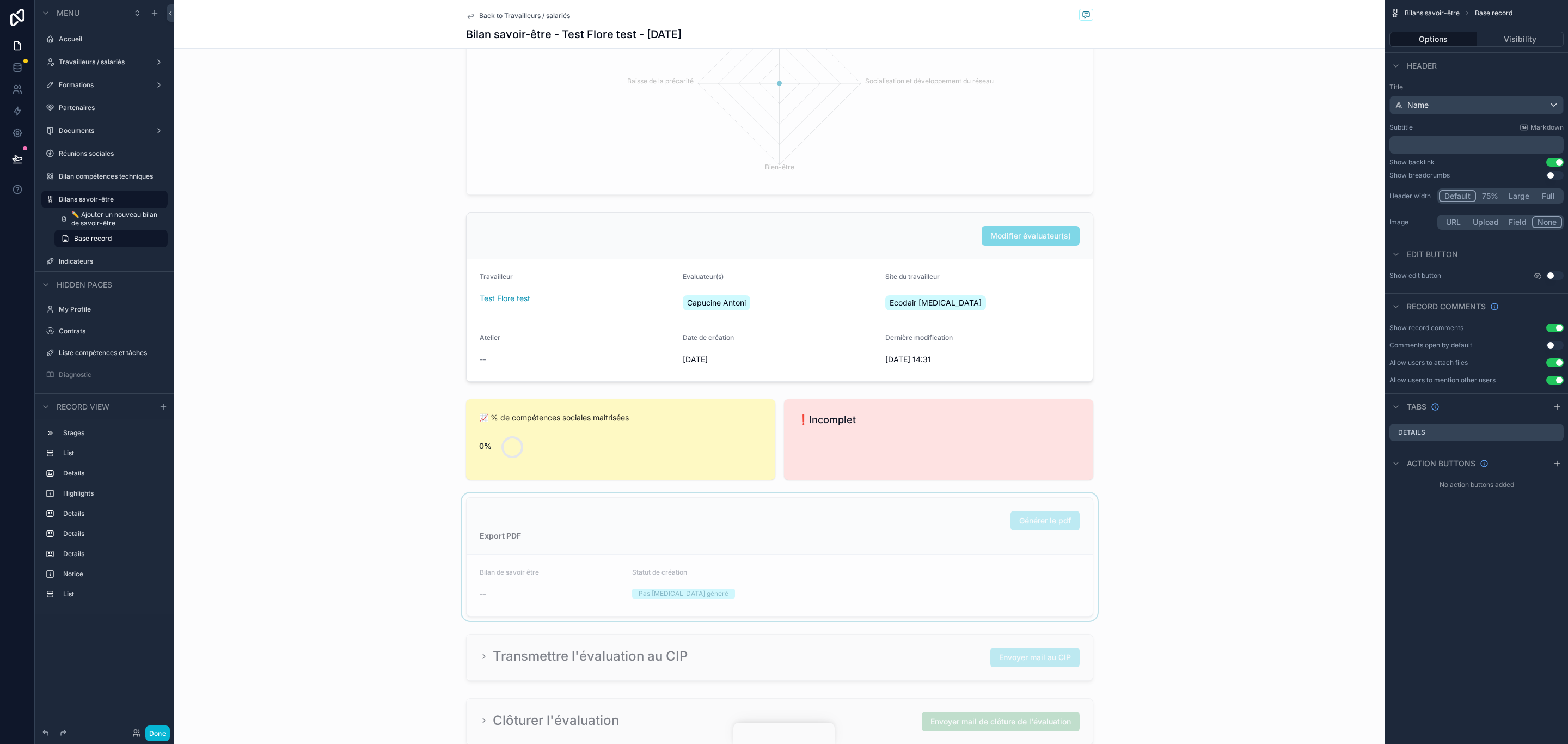
click at [936, 538] on div "scrollable content" at bounding box center [779, 556] width 1211 height 128
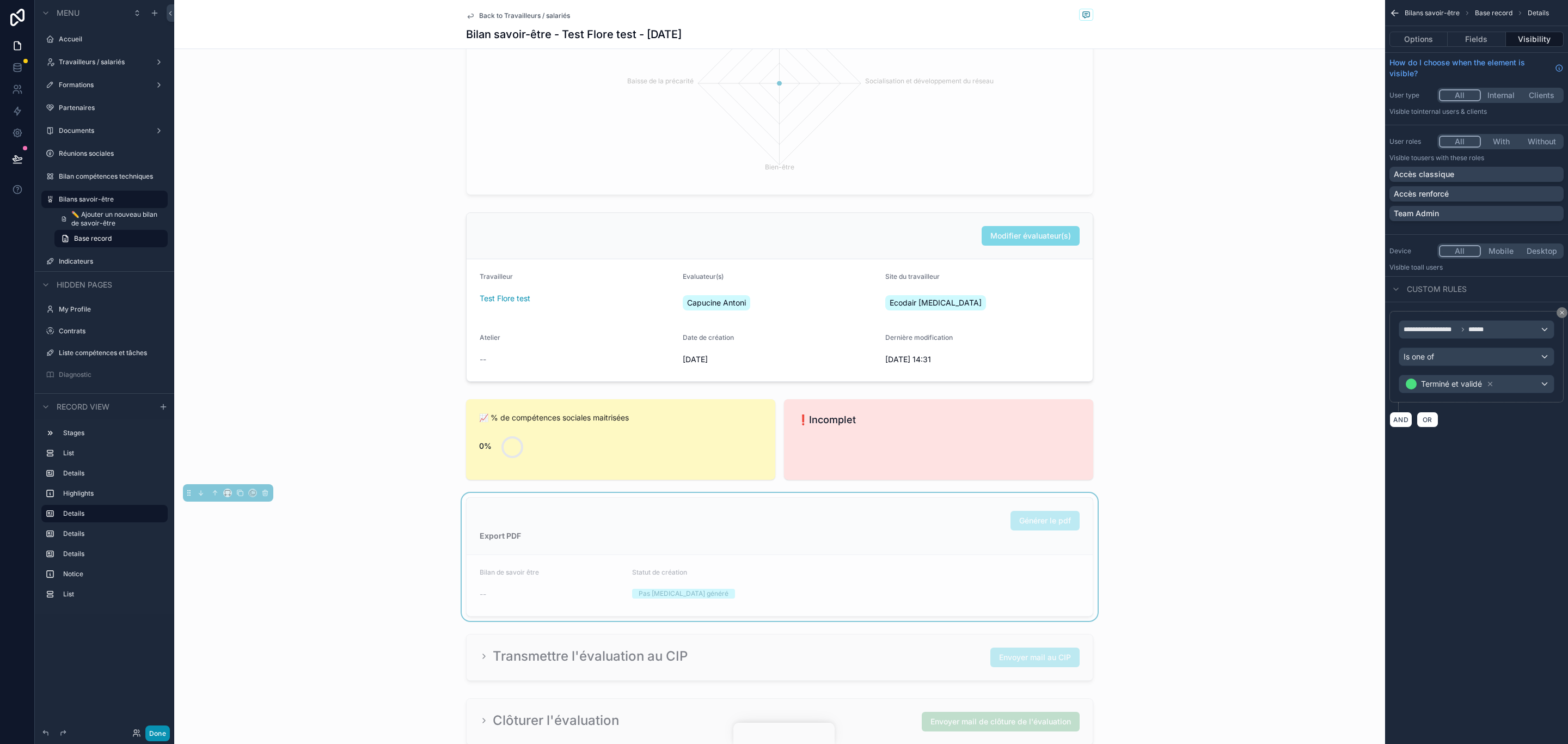
click at [153, 727] on button "Done" at bounding box center [158, 733] width 24 height 16
